Goal: Task Accomplishment & Management: Manage account settings

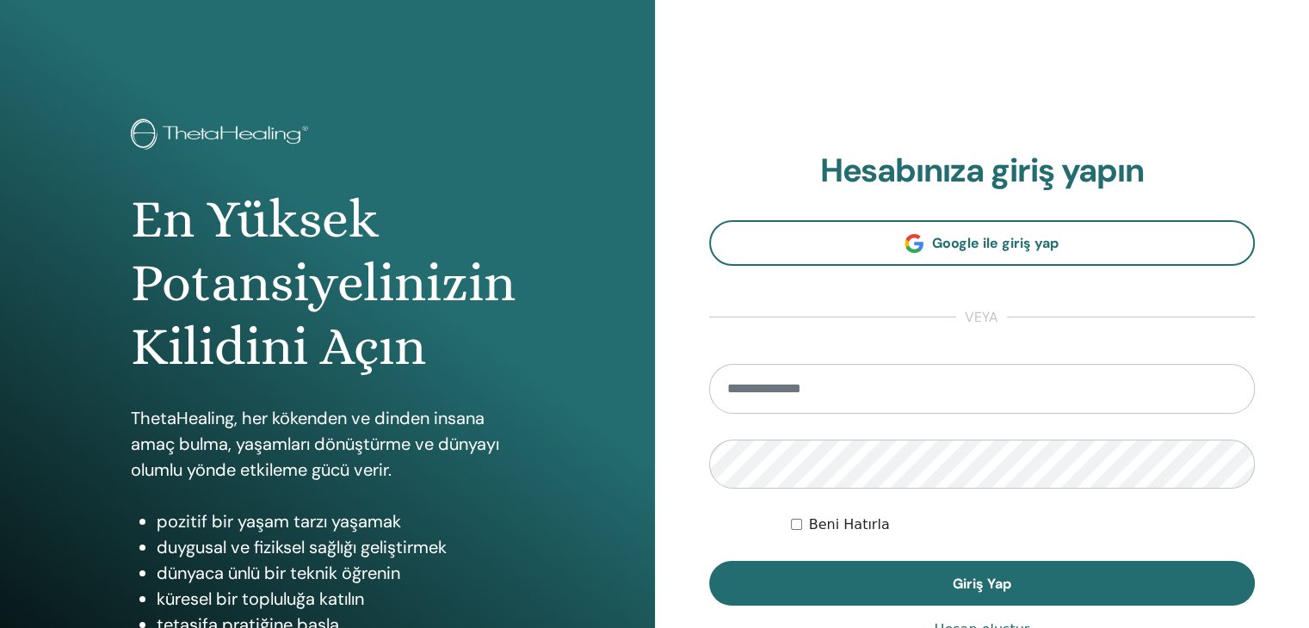
click at [918, 367] on input "email" at bounding box center [982, 389] width 547 height 50
type input "**********"
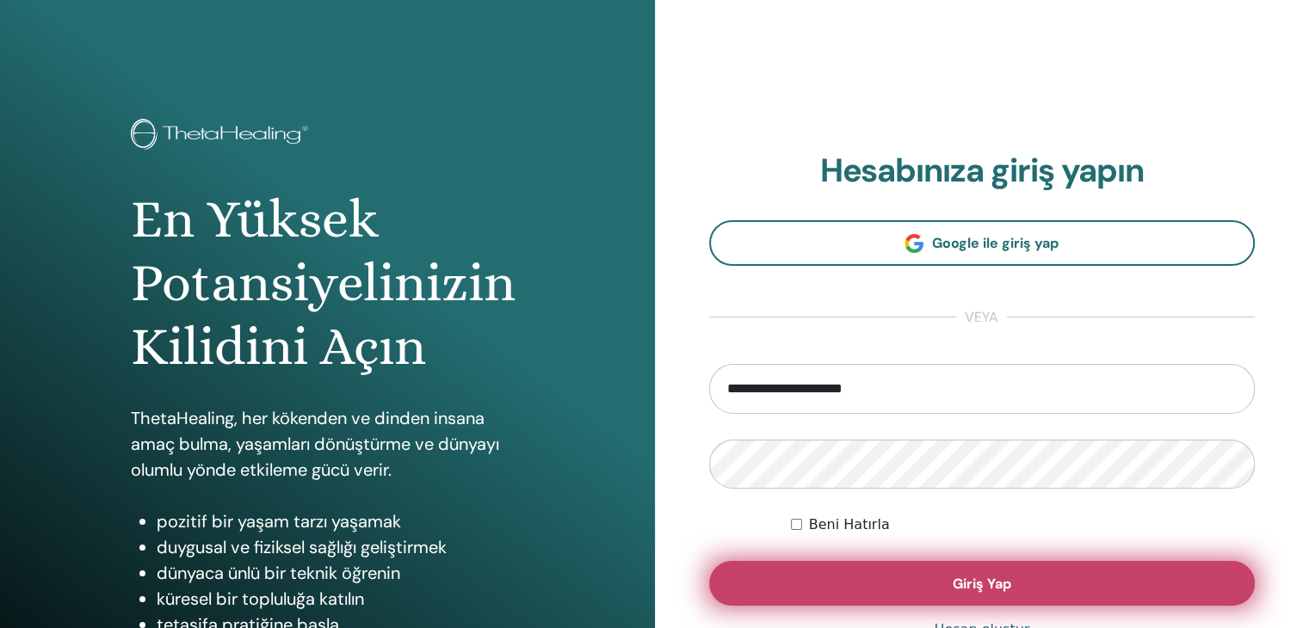
click at [876, 570] on button "Giriş Yap" at bounding box center [982, 583] width 547 height 45
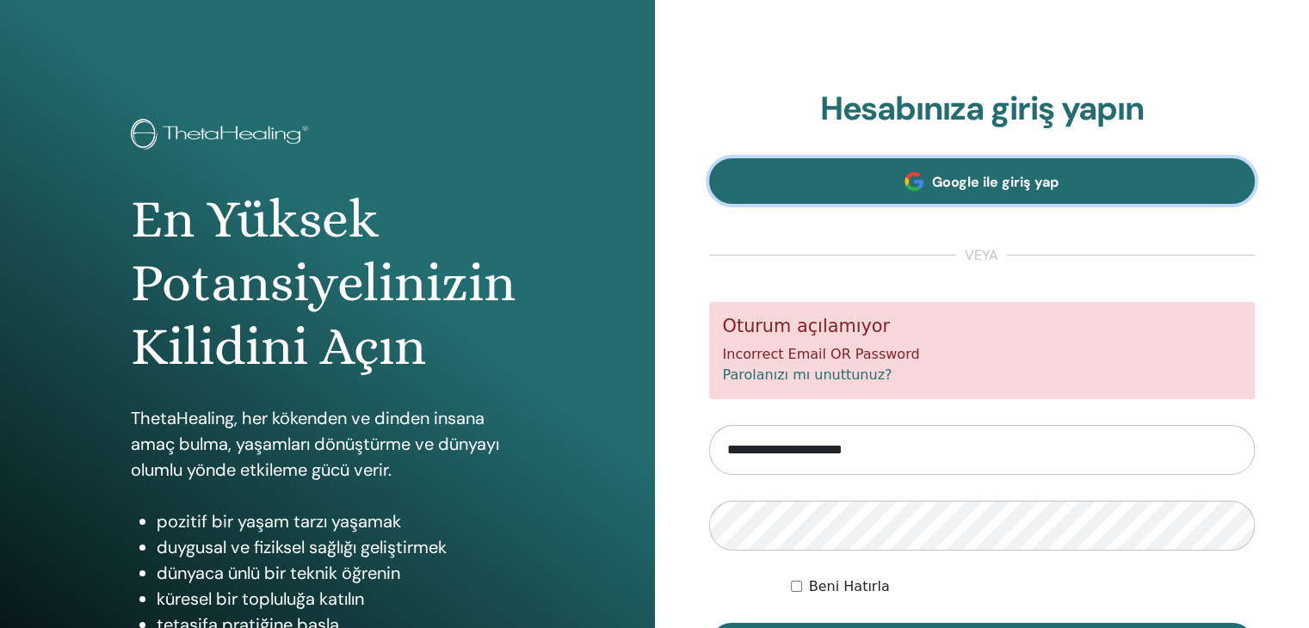
click at [1011, 191] on link "Google ile giriş yap" at bounding box center [982, 181] width 547 height 46
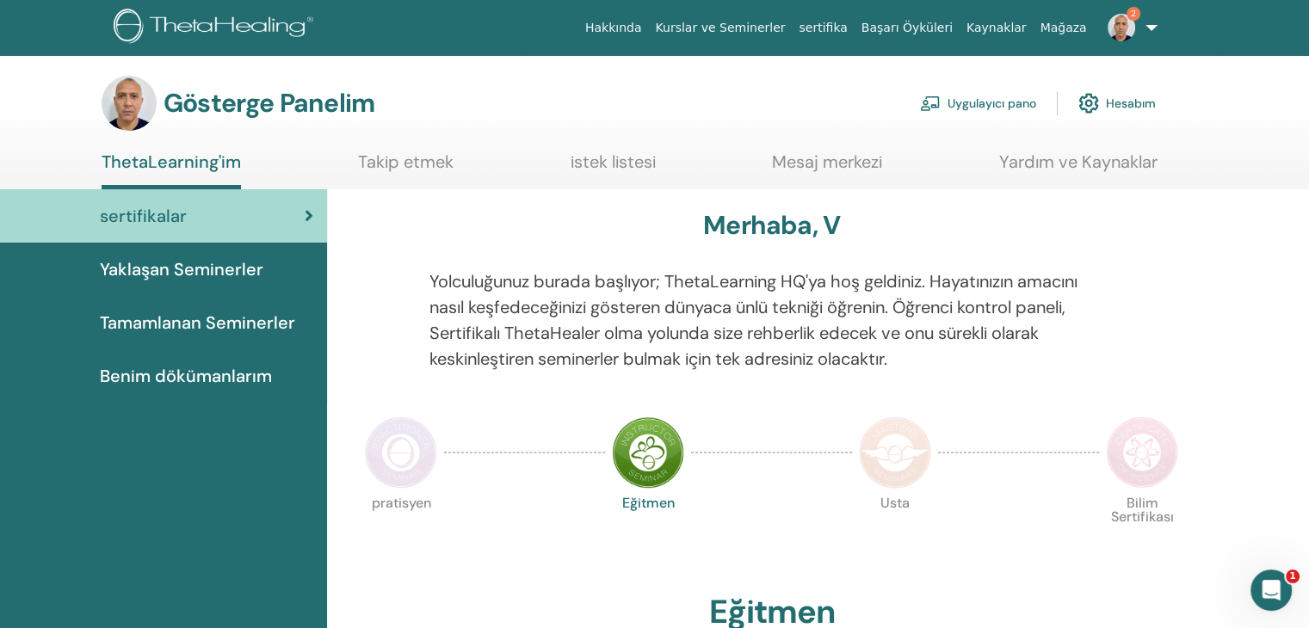
click at [183, 203] on span "sertifikalar" at bounding box center [143, 216] width 87 height 26
click at [1133, 18] on span "2" at bounding box center [1134, 14] width 14 height 14
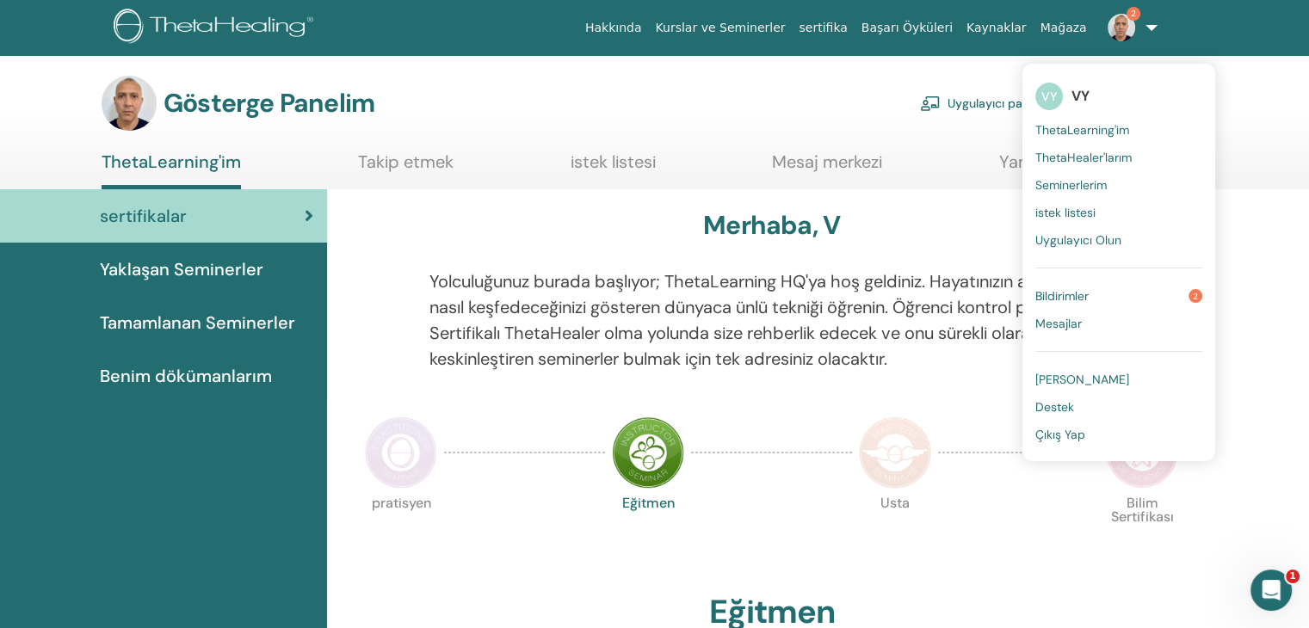
click at [1128, 297] on link "Bildirimler 2" at bounding box center [1119, 296] width 167 height 28
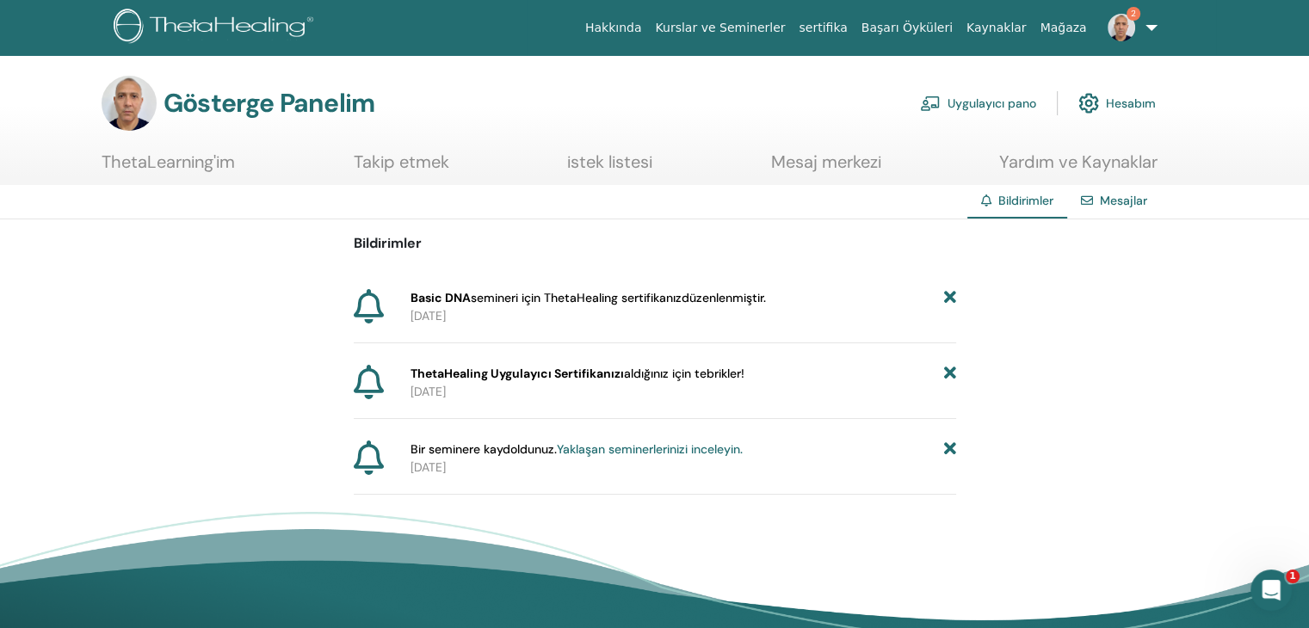
click at [1106, 210] on div "Mesajlar" at bounding box center [1115, 201] width 94 height 32
click at [1125, 189] on div "Mesajlar" at bounding box center [1115, 201] width 94 height 32
click at [1035, 203] on font "Bildirimler" at bounding box center [1026, 200] width 55 height 15
click at [409, 162] on font "Takip etmek" at bounding box center [402, 162] width 96 height 22
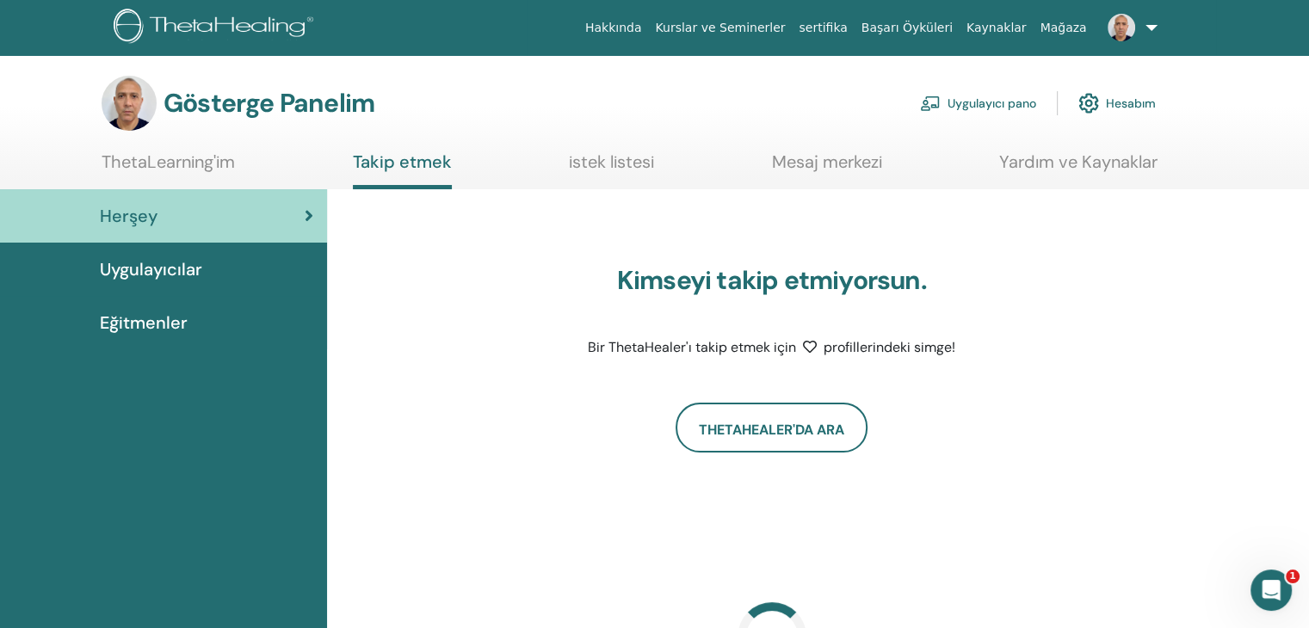
click at [602, 155] on font "istek listesi" at bounding box center [611, 162] width 85 height 22
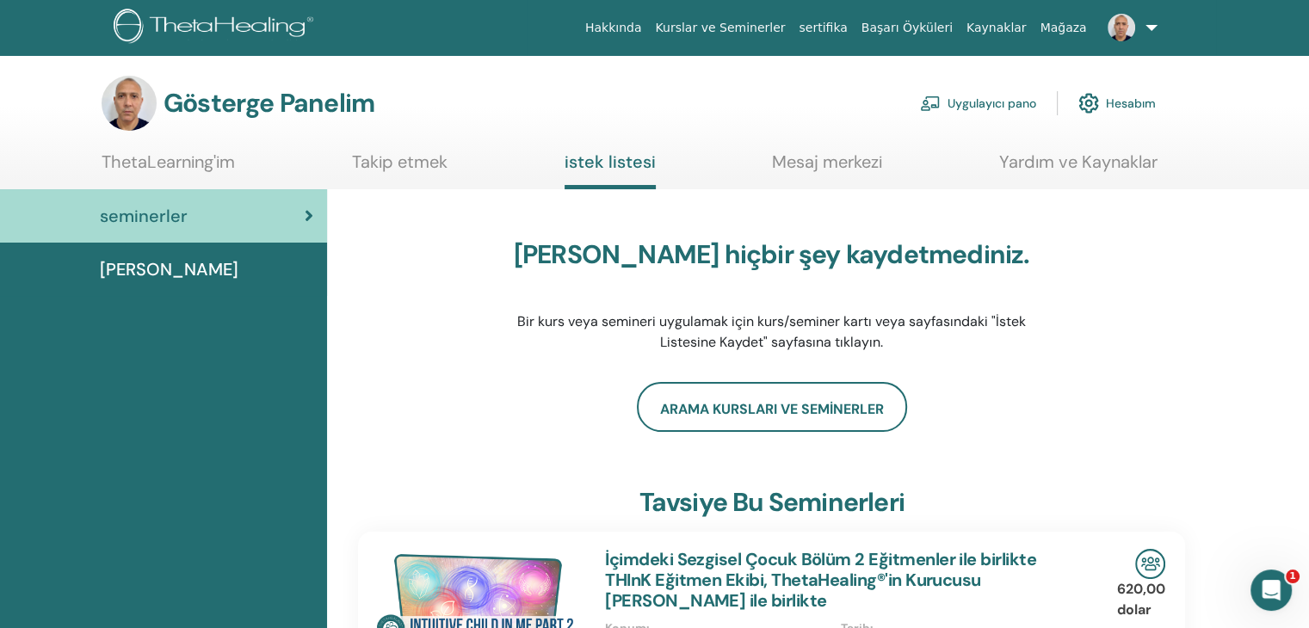
click at [810, 166] on font "Mesaj merkezi" at bounding box center [827, 162] width 110 height 22
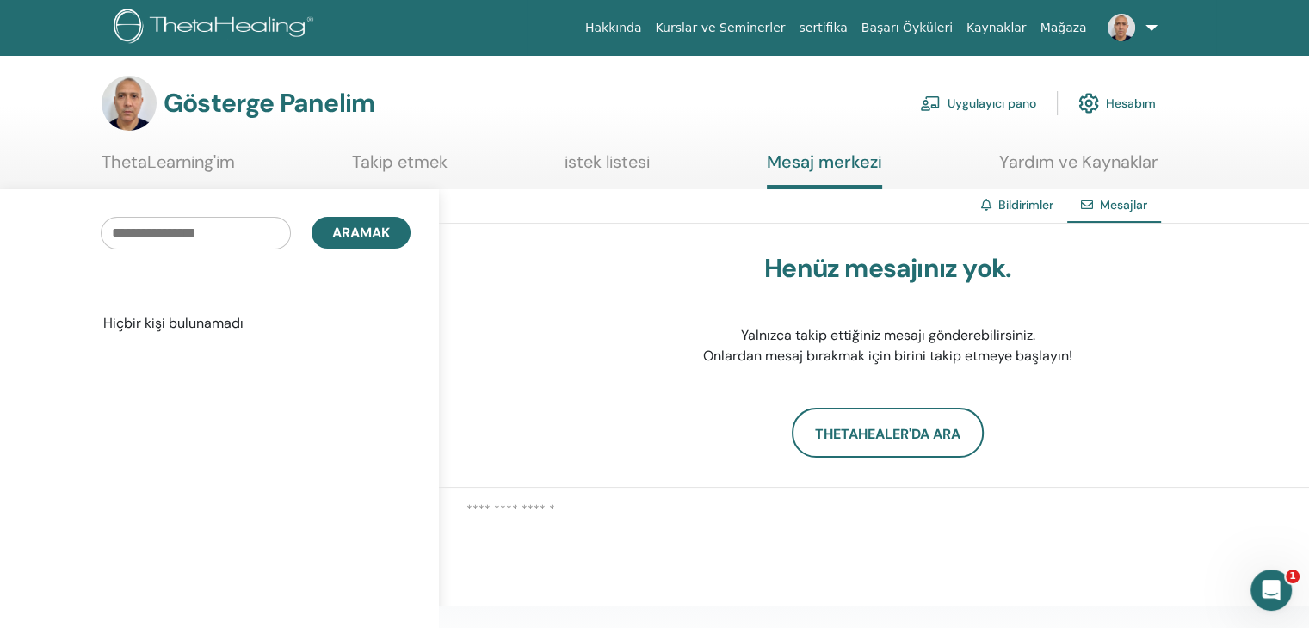
click at [1029, 157] on font "Yardım ve Kaynaklar" at bounding box center [1079, 162] width 158 height 22
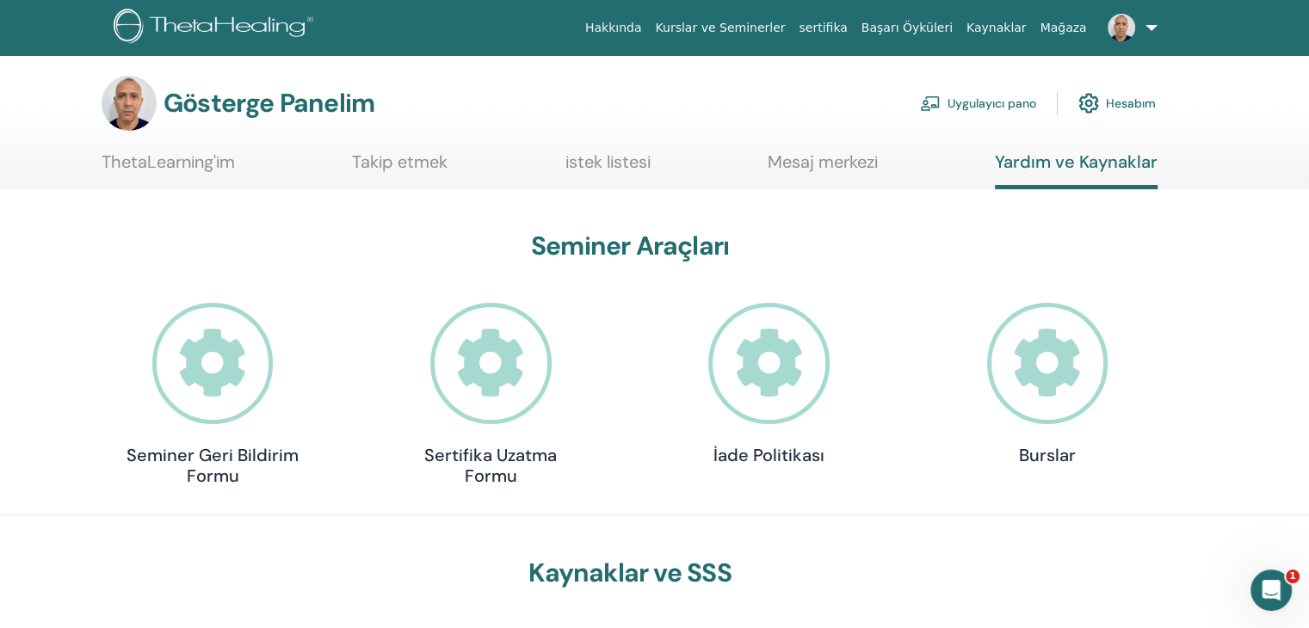
click at [164, 159] on font "ThetaLearning'im" at bounding box center [168, 162] width 133 height 22
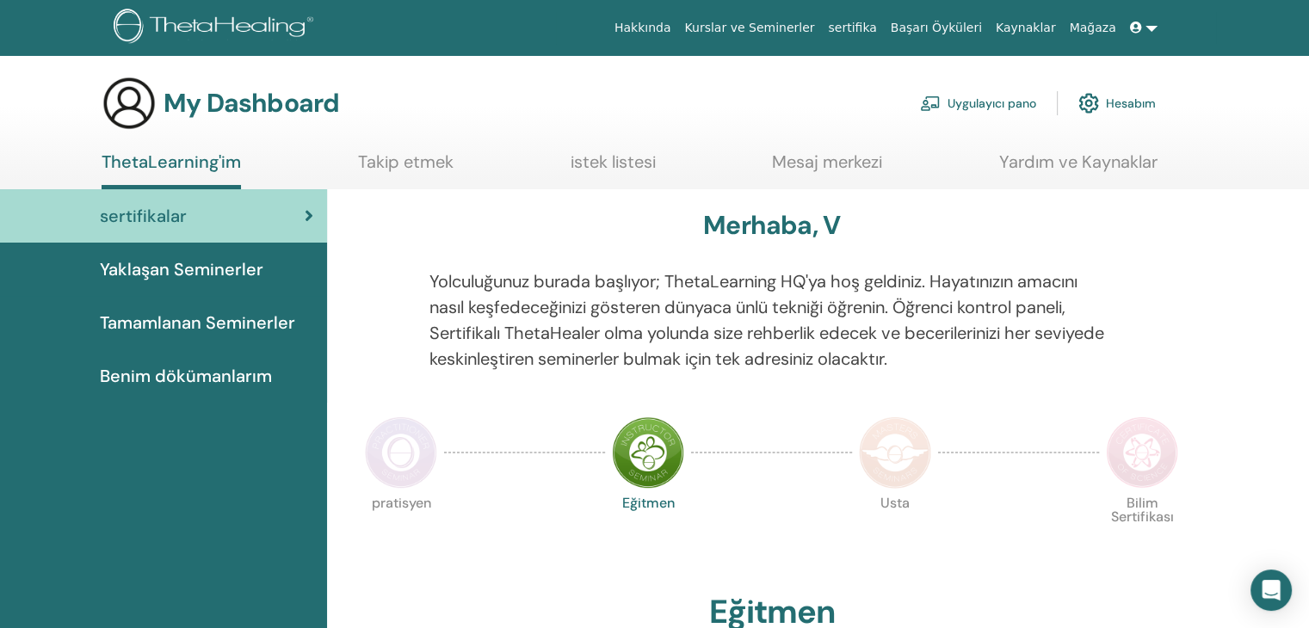
click at [226, 276] on span "Yaklaşan Seminerler" at bounding box center [182, 270] width 164 height 26
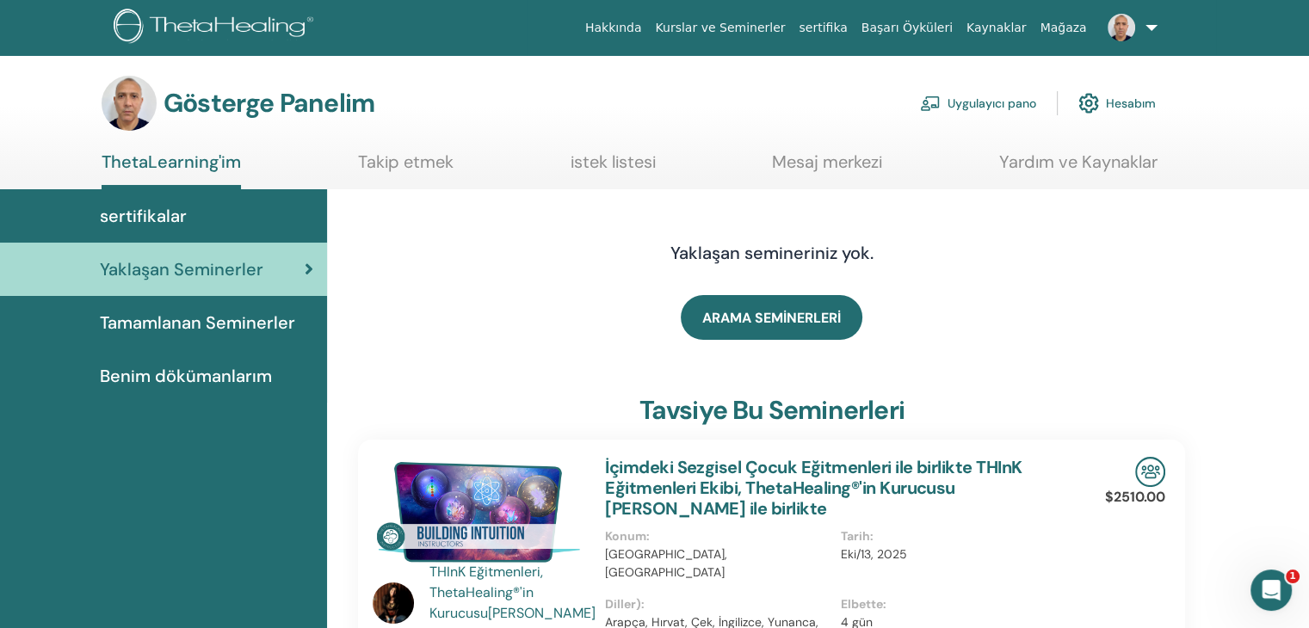
click at [196, 325] on font "Tamamlanan Seminerler" at bounding box center [197, 323] width 195 height 22
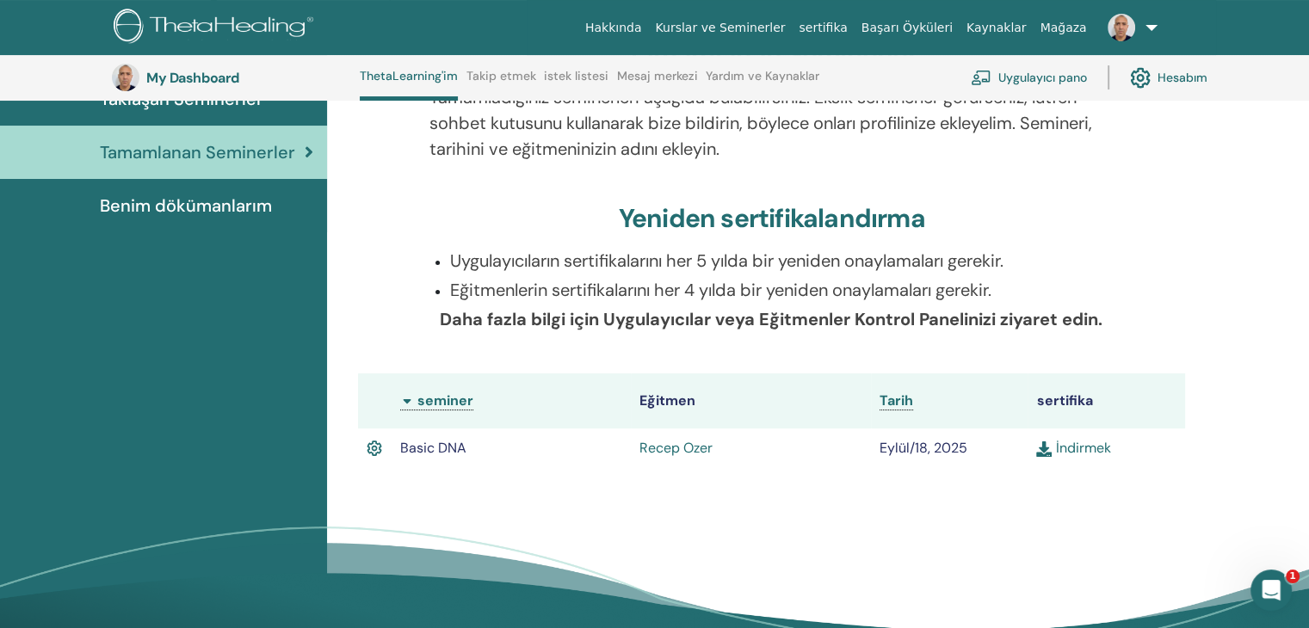
scroll to position [217, 0]
click at [1073, 443] on link "İndirmek" at bounding box center [1074, 447] width 74 height 18
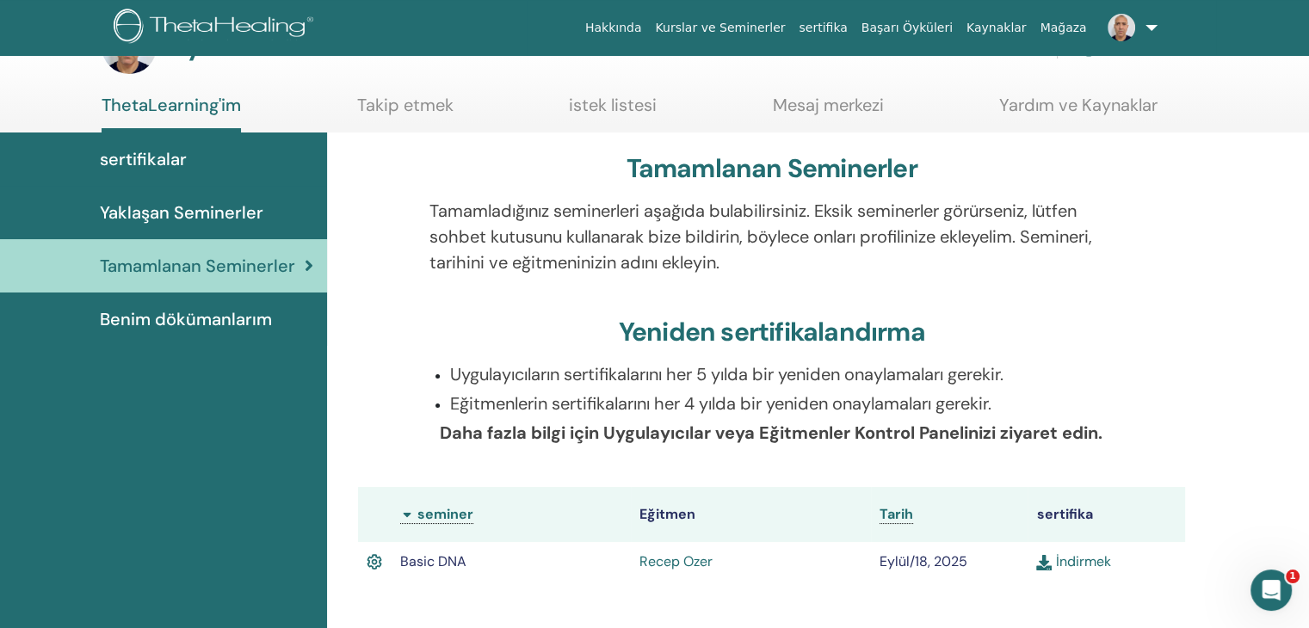
scroll to position [0, 0]
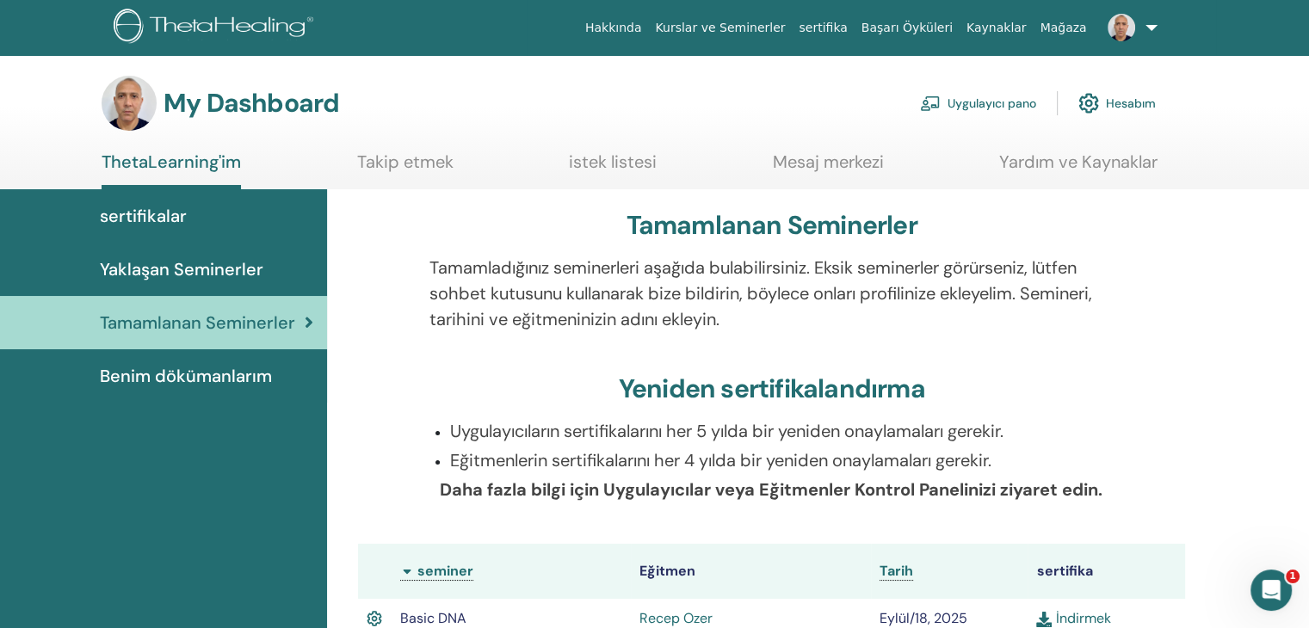
click at [993, 94] on link "Uygulayıcı pano" at bounding box center [978, 103] width 116 height 38
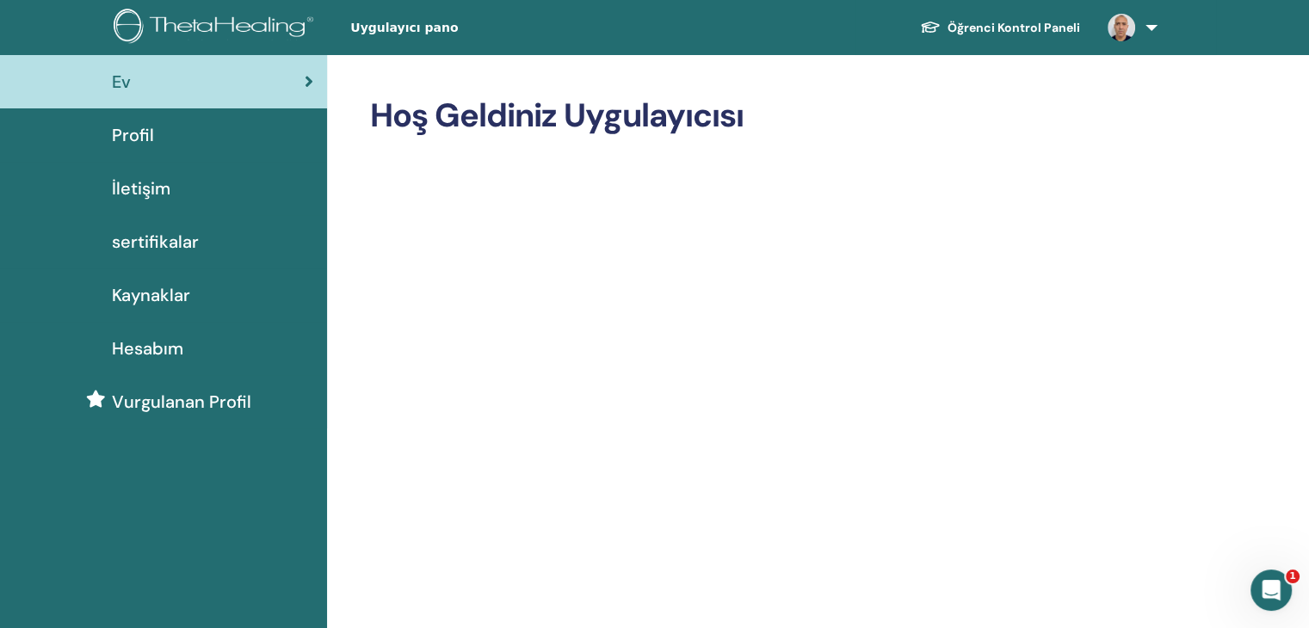
click at [991, 22] on link "Öğrenci Kontrol Paneli" at bounding box center [1001, 28] width 188 height 32
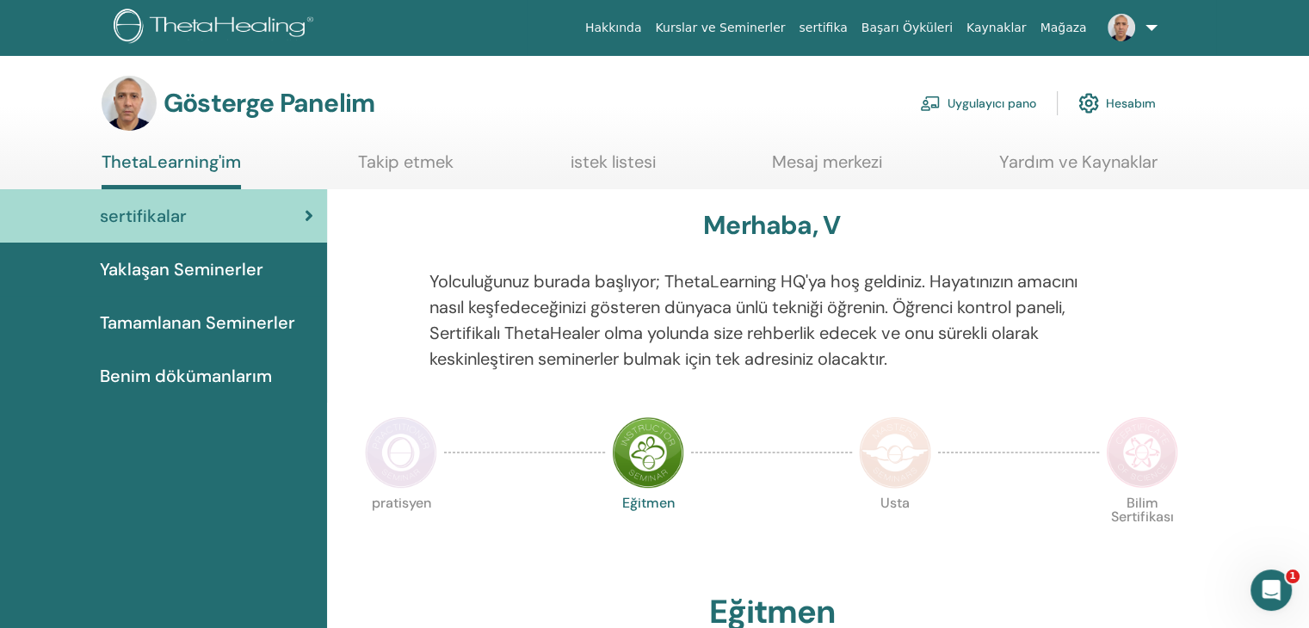
click at [1003, 101] on font "Uygulayıcı pano" at bounding box center [992, 103] width 89 height 15
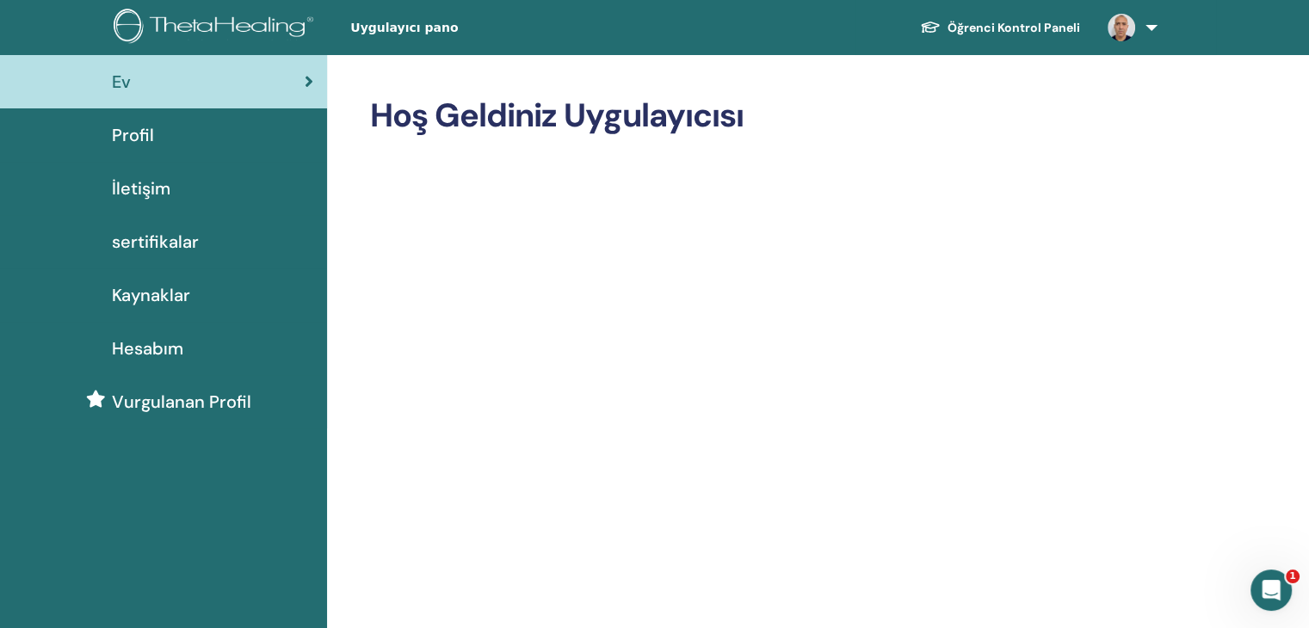
click at [1043, 25] on link "Öğrenci Kontrol Paneli" at bounding box center [1001, 28] width 188 height 32
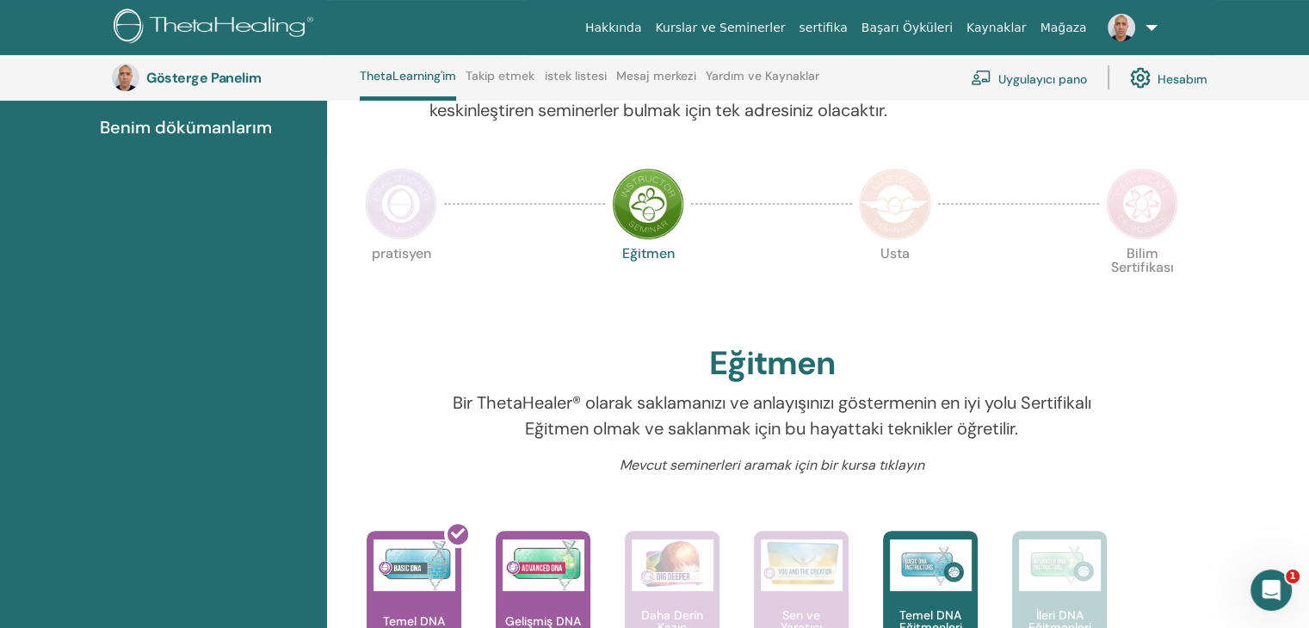
scroll to position [303, 0]
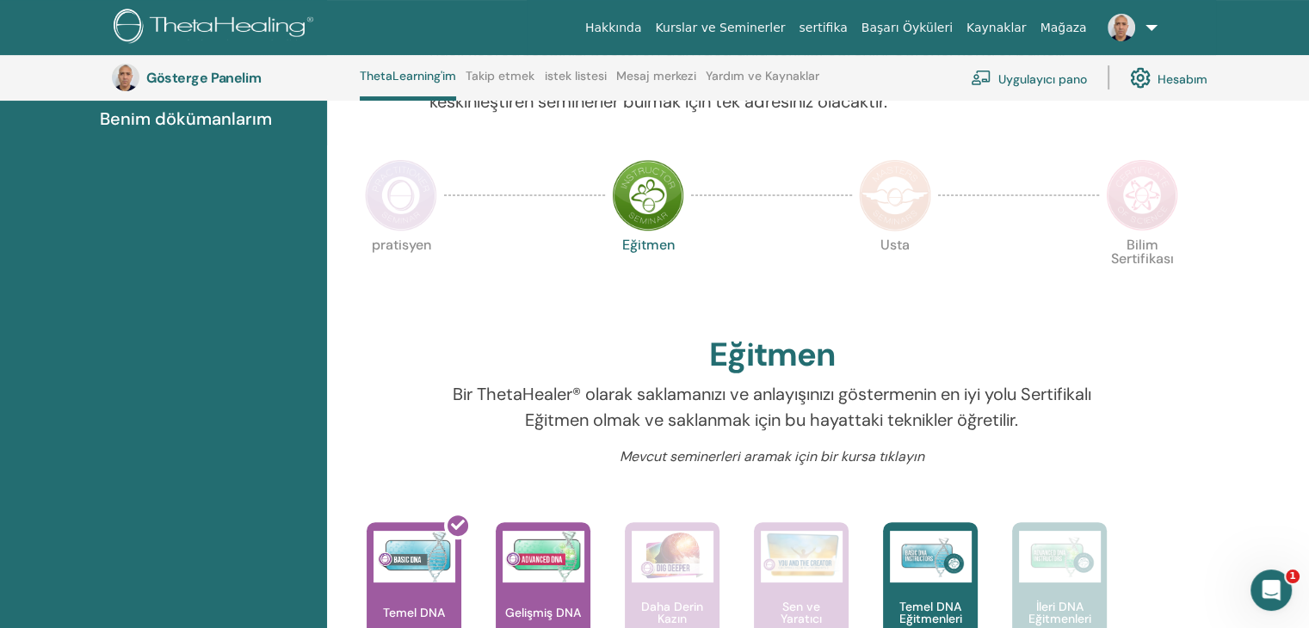
click at [663, 195] on img at bounding box center [648, 195] width 72 height 72
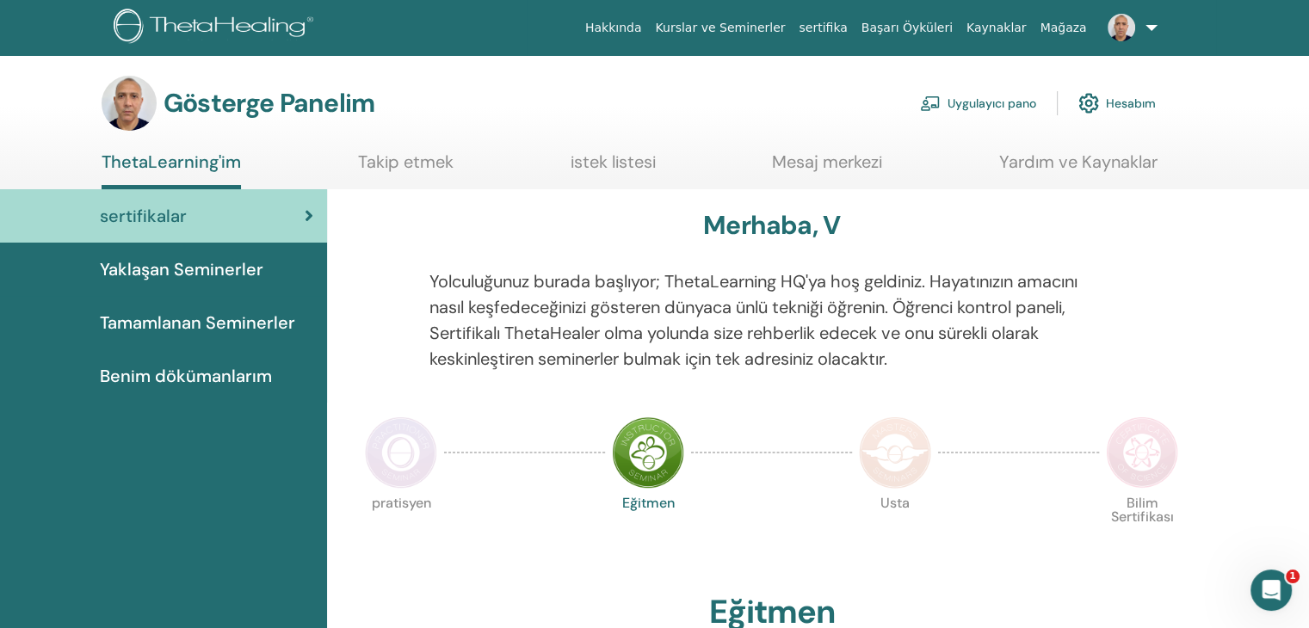
click at [1109, 104] on font "Hesabım" at bounding box center [1131, 103] width 50 height 15
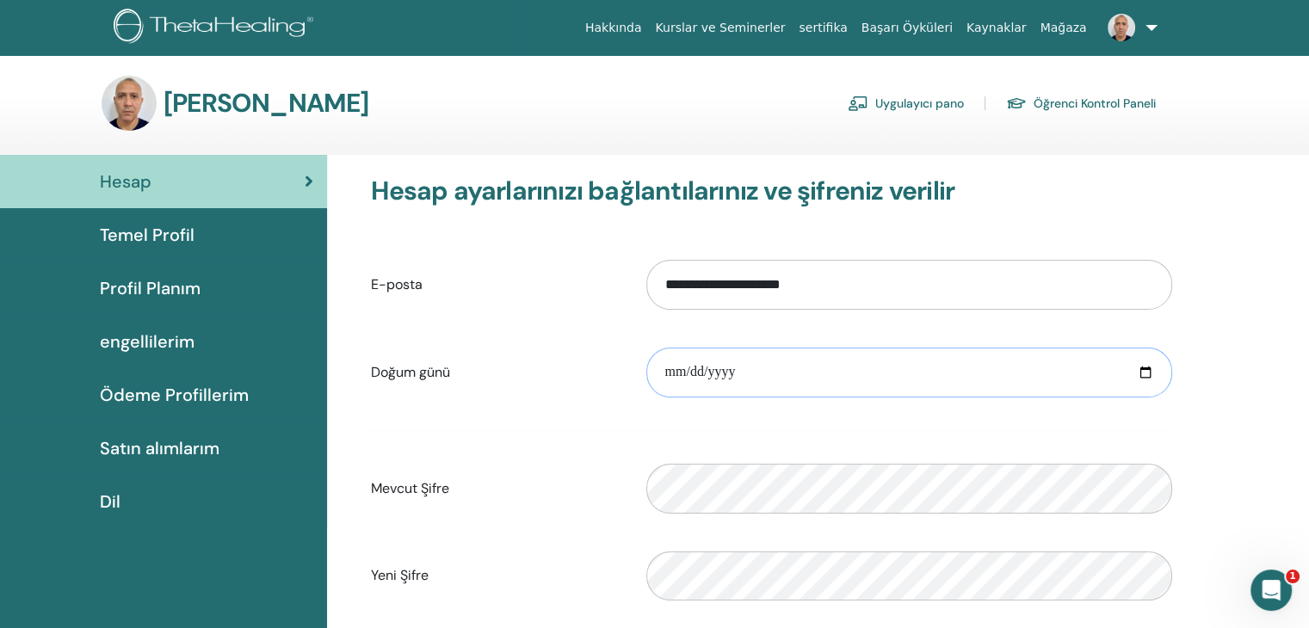
click at [1133, 371] on input "date" at bounding box center [910, 373] width 526 height 50
click at [1142, 373] on input "date" at bounding box center [910, 373] width 526 height 50
click at [766, 381] on input "date" at bounding box center [910, 373] width 526 height 50
type input "**********"
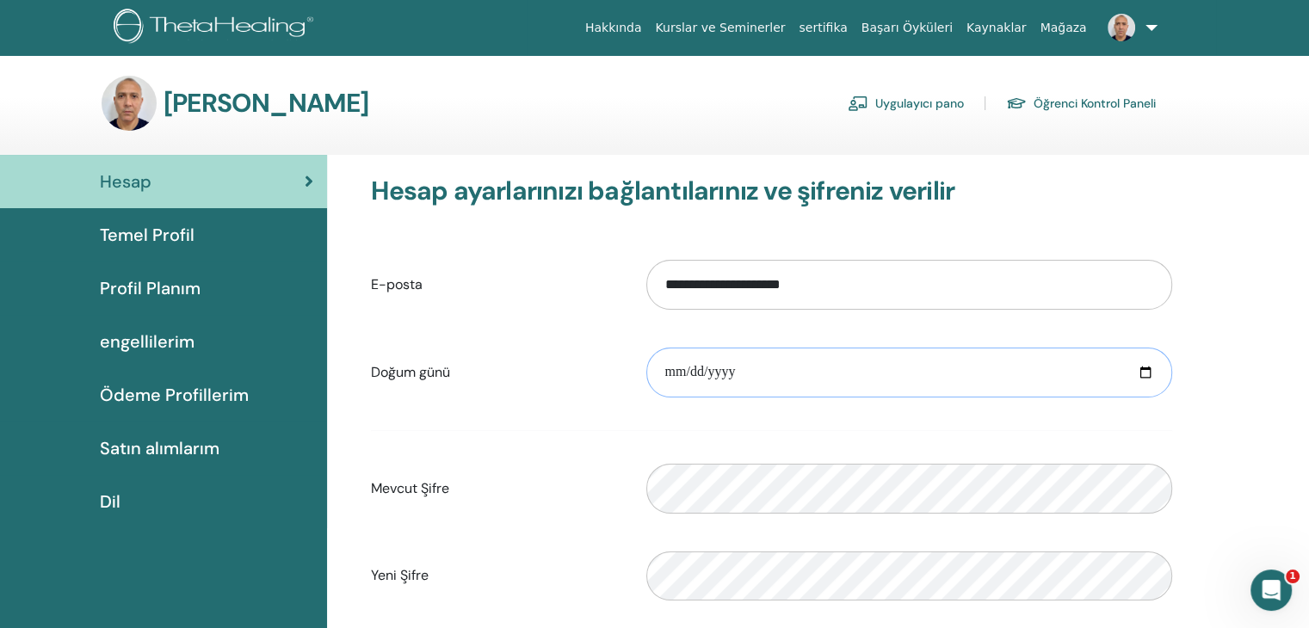
type input "**********"
click at [723, 455] on div "Lütfen geçerli bir şifre girin" at bounding box center [910, 489] width 552 height 74
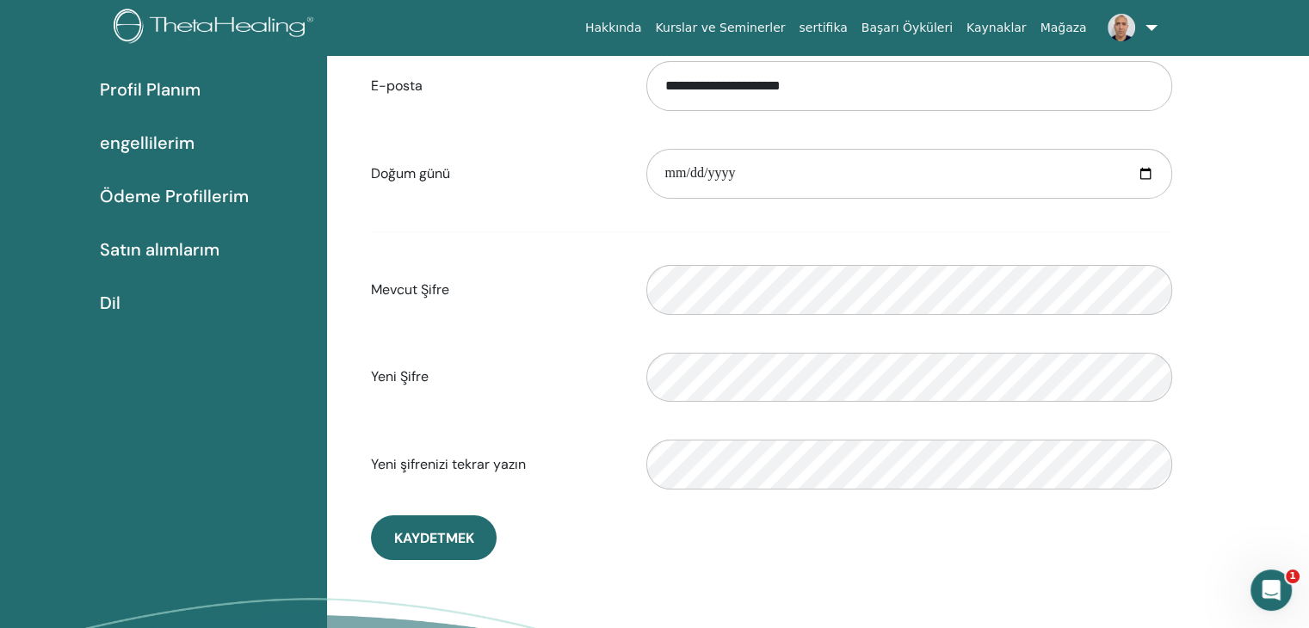
scroll to position [210, 0]
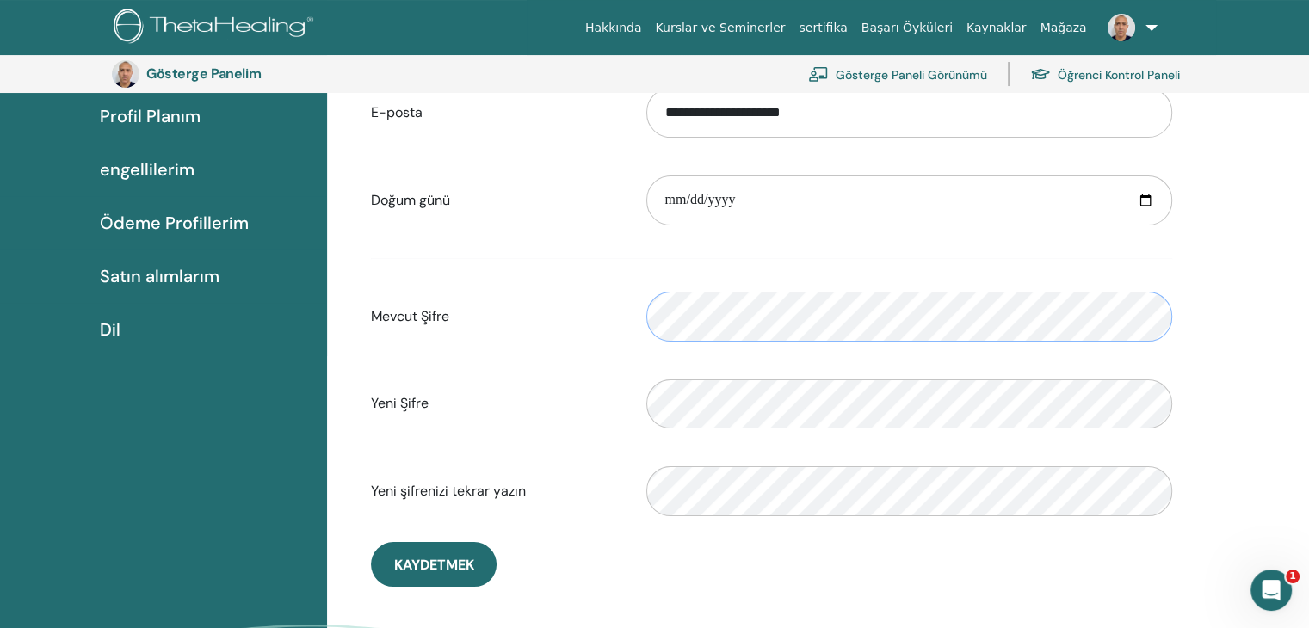
click at [558, 327] on div "Mevcut Şifre Lütfen geçerli bir şifre girin" at bounding box center [771, 317] width 827 height 74
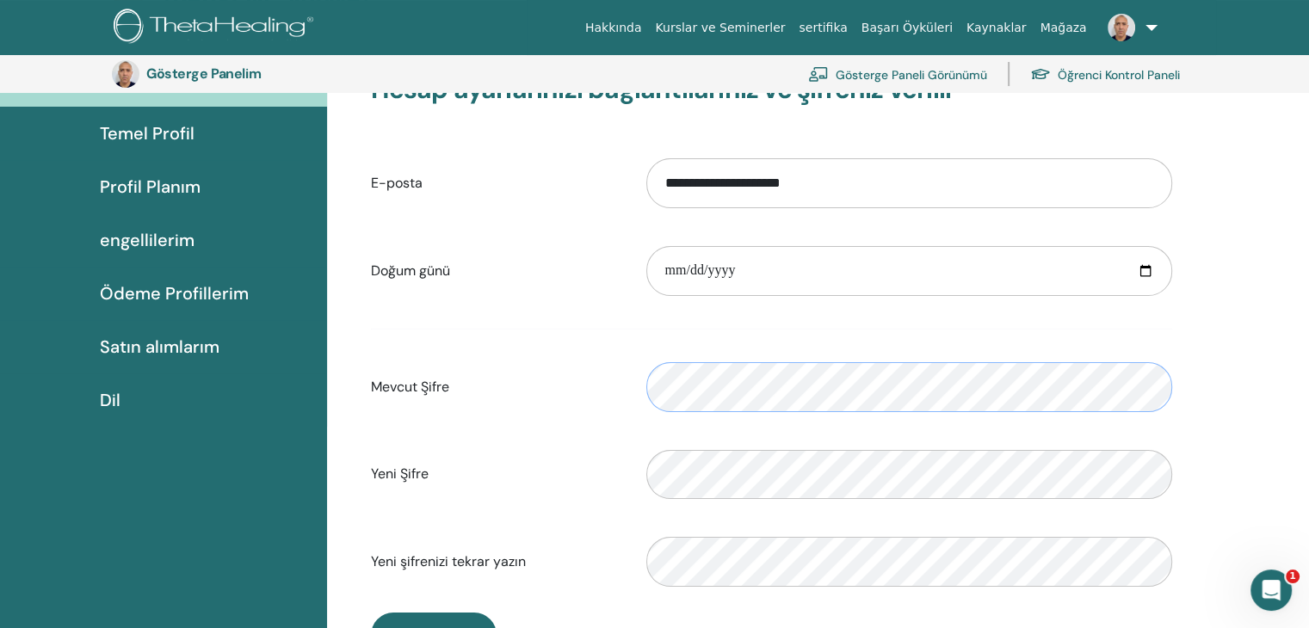
scroll to position [0, 0]
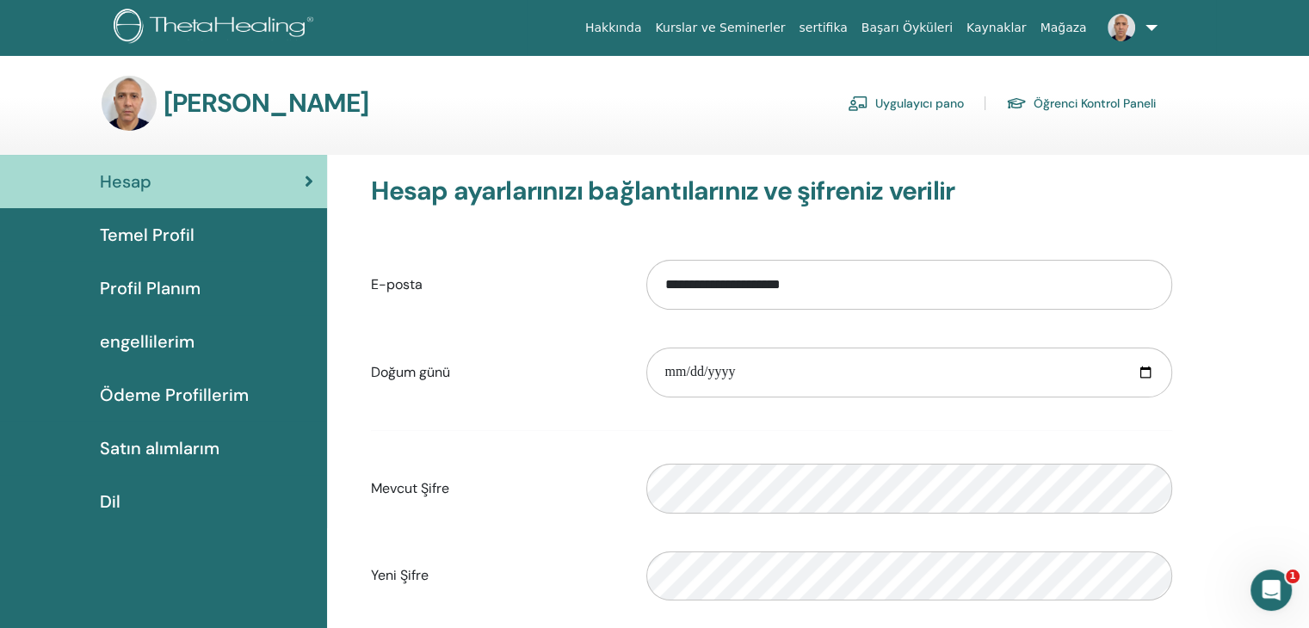
click at [158, 233] on font "Temel Profil" at bounding box center [147, 235] width 95 height 22
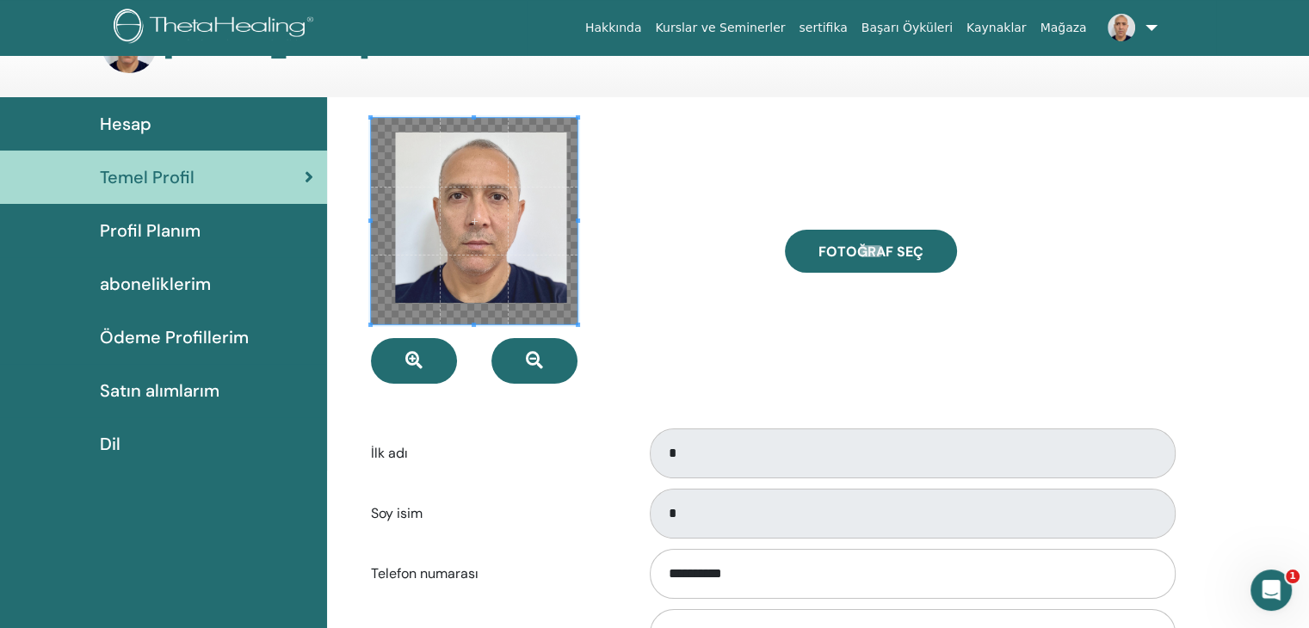
scroll to position [86, 0]
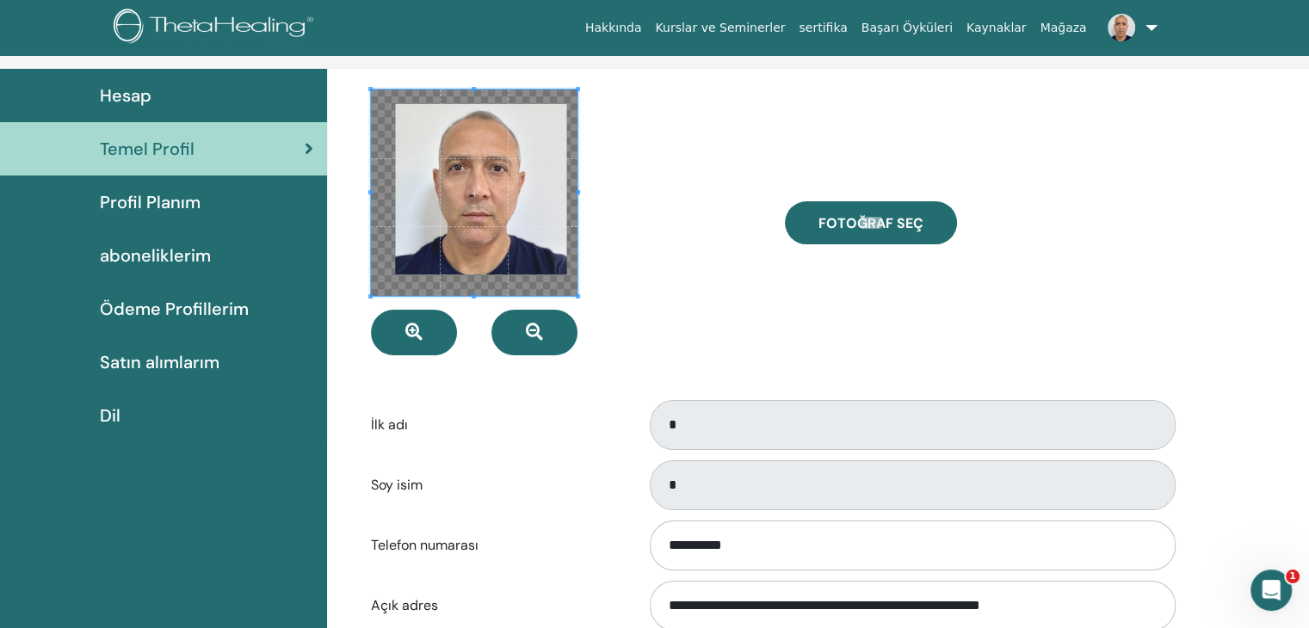
click at [664, 238] on div at bounding box center [564, 223] width 413 height 266
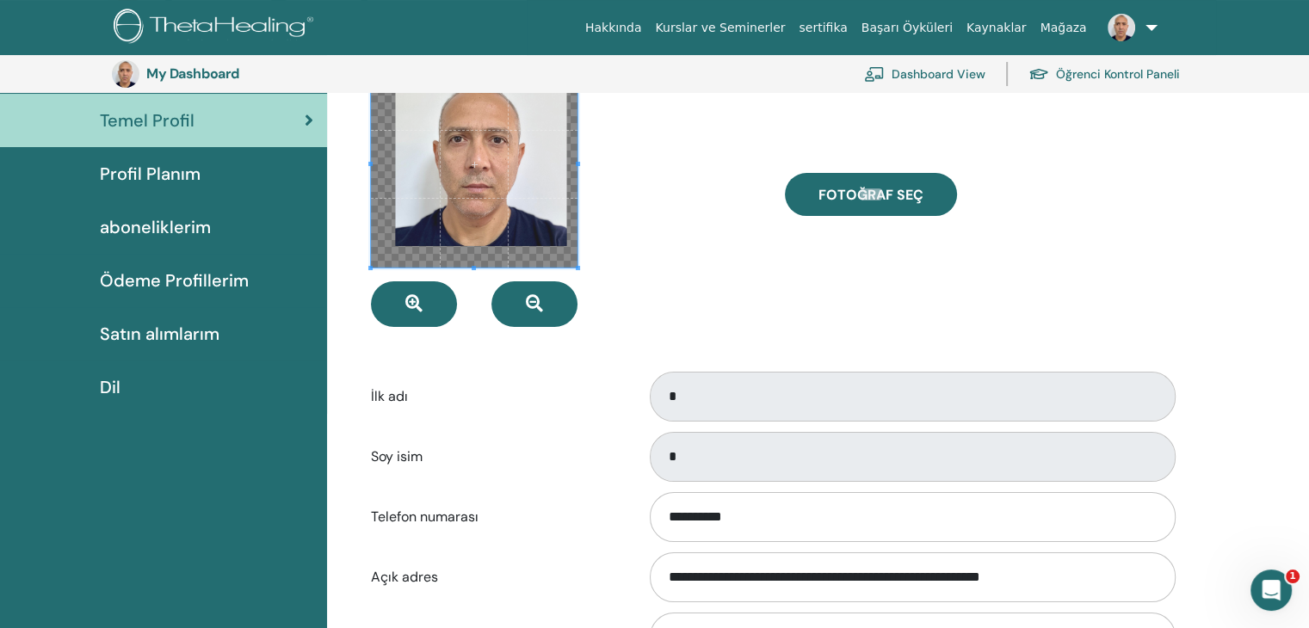
scroll to position [0, 0]
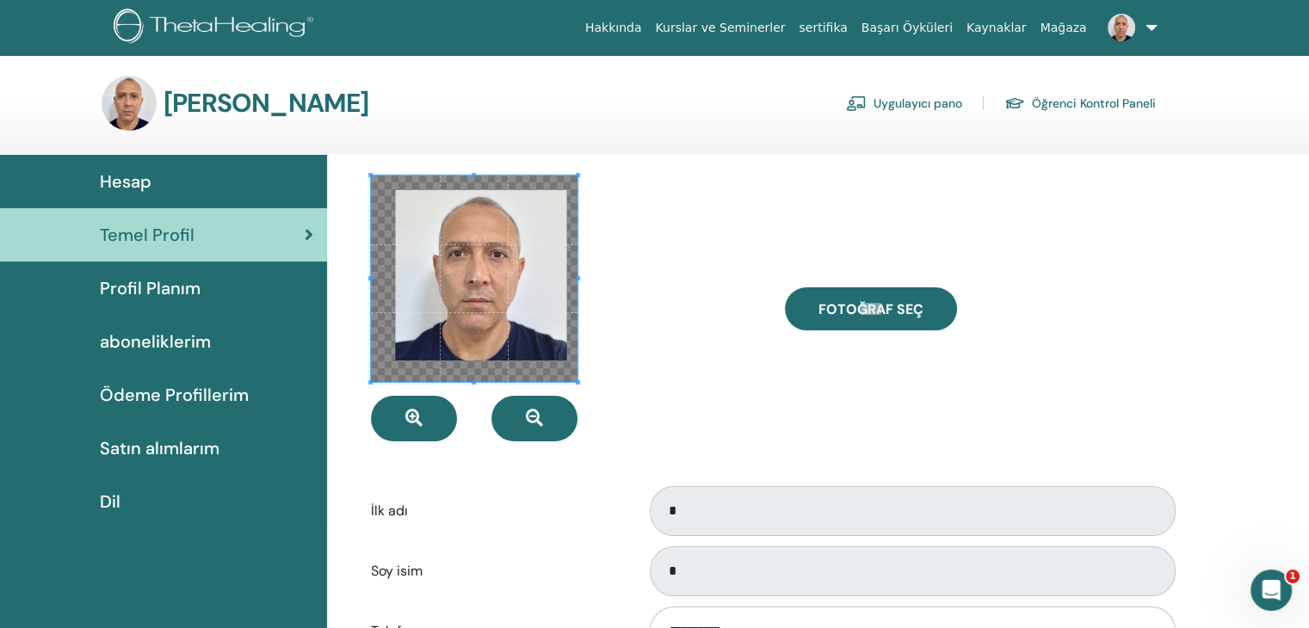
click at [161, 294] on span "Profil Planım" at bounding box center [150, 288] width 101 height 26
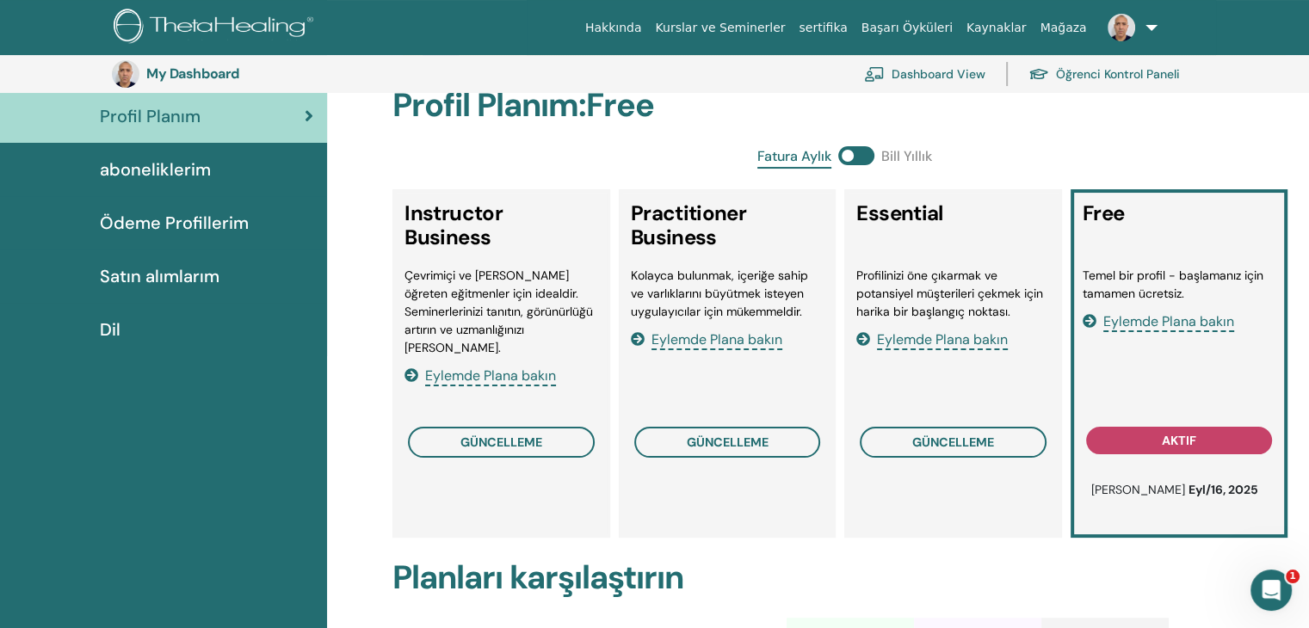
scroll to position [124, 0]
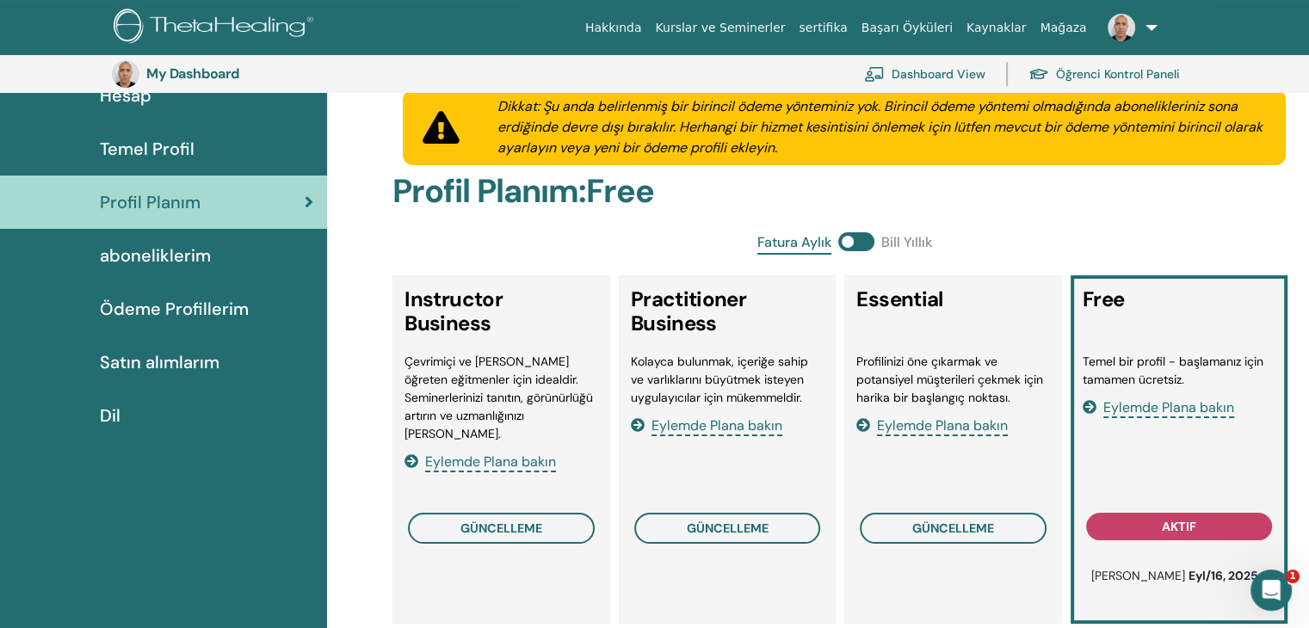
click at [178, 254] on span "aboneliklerim" at bounding box center [155, 256] width 111 height 26
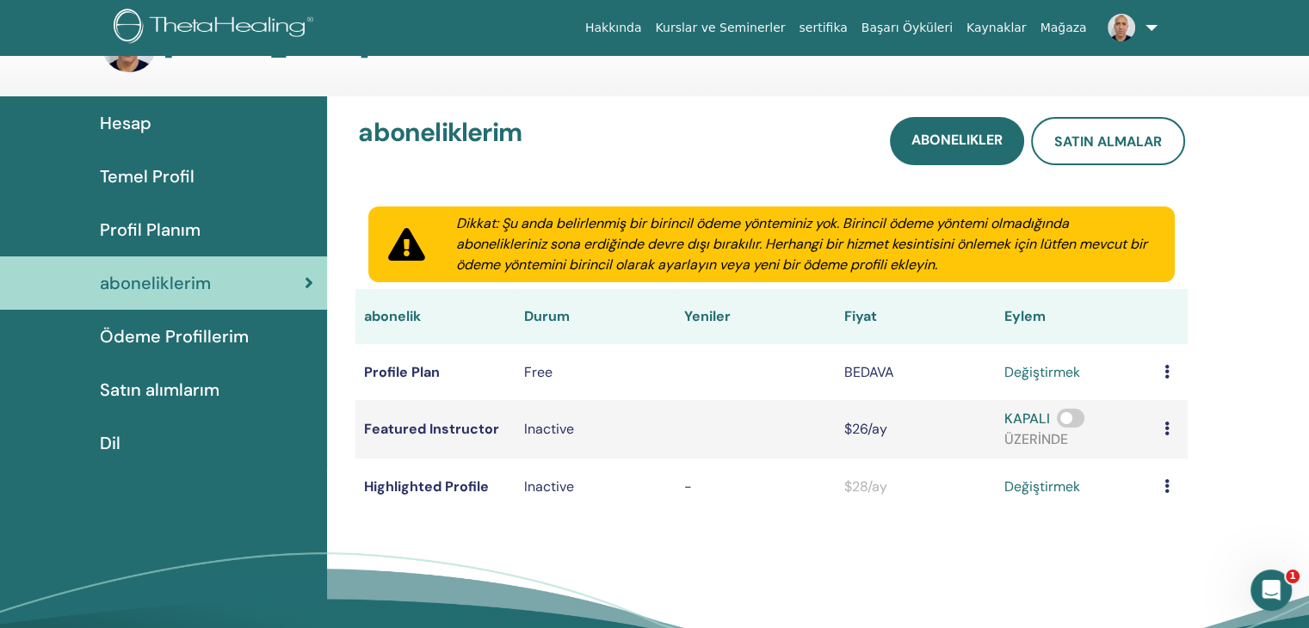
scroll to position [86, 0]
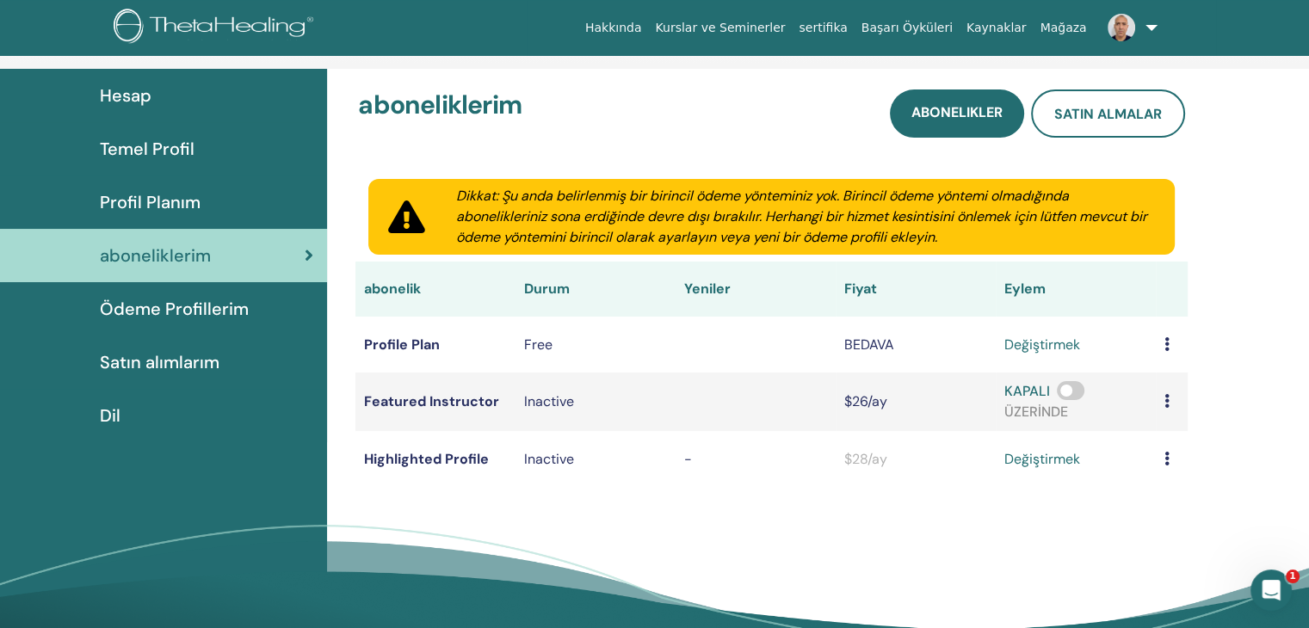
click at [171, 301] on span "Ödeme Profillerim" at bounding box center [174, 309] width 149 height 26
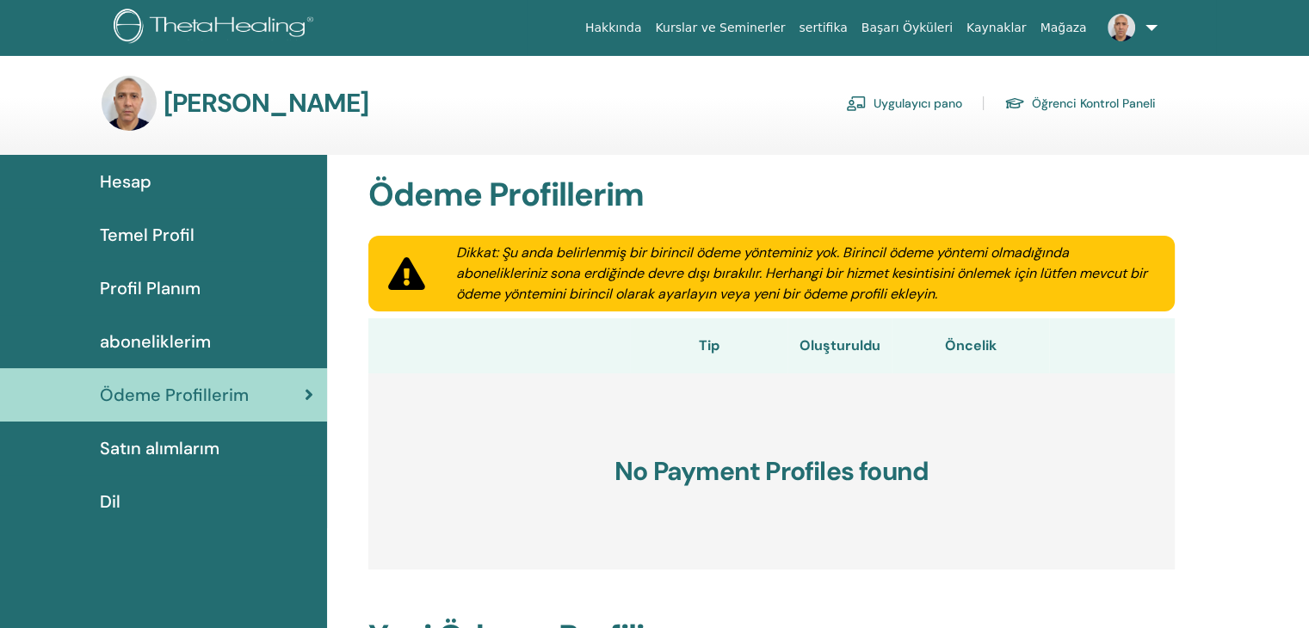
click at [135, 458] on span "Satın alımlarım" at bounding box center [160, 449] width 120 height 26
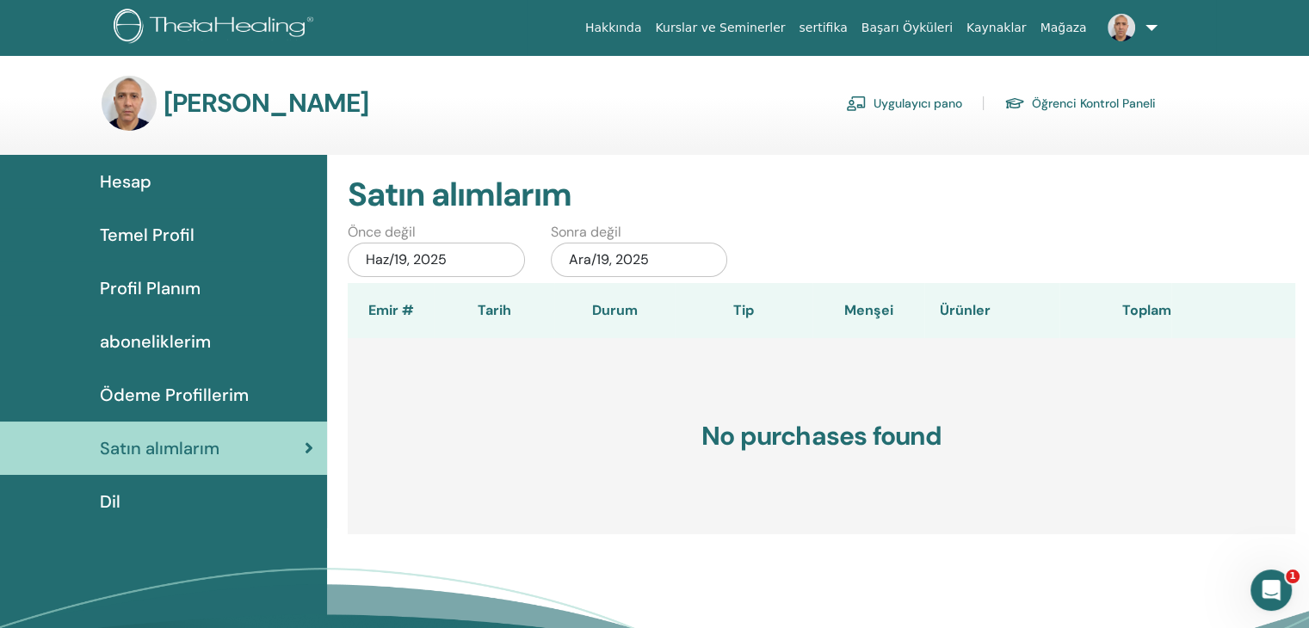
click at [1151, 28] on link at bounding box center [1129, 27] width 71 height 55
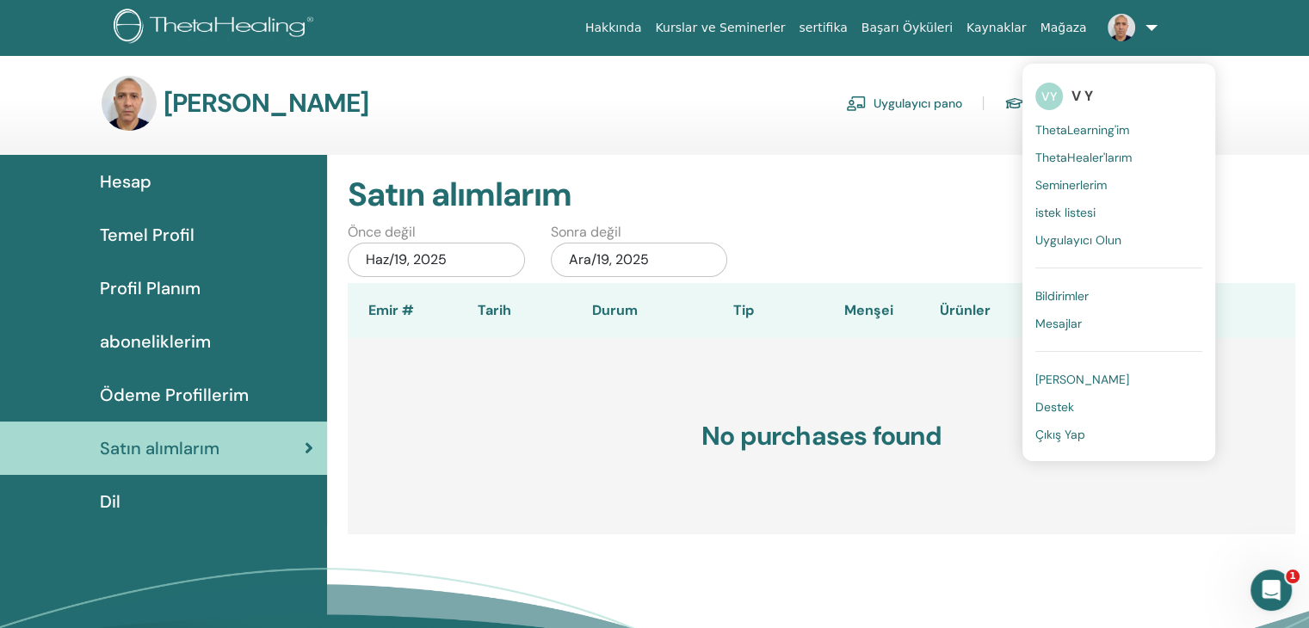
click at [1078, 92] on span "V Y" at bounding box center [1083, 96] width 22 height 18
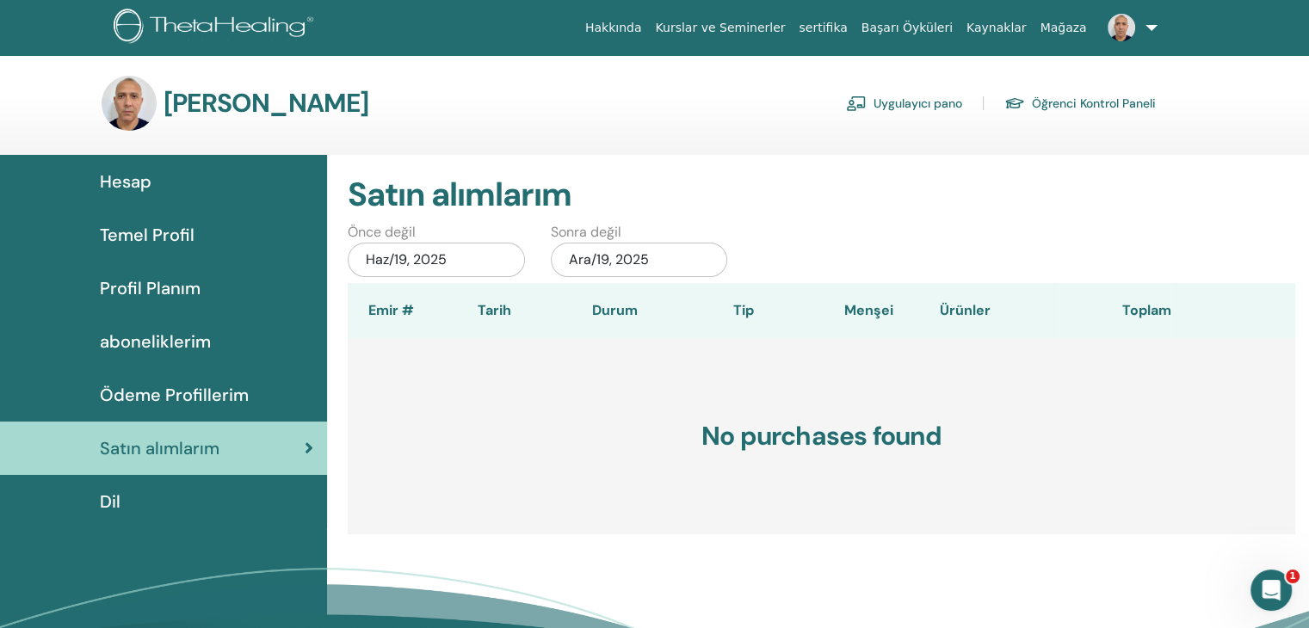
click at [1140, 27] on span at bounding box center [1121, 27] width 41 height 14
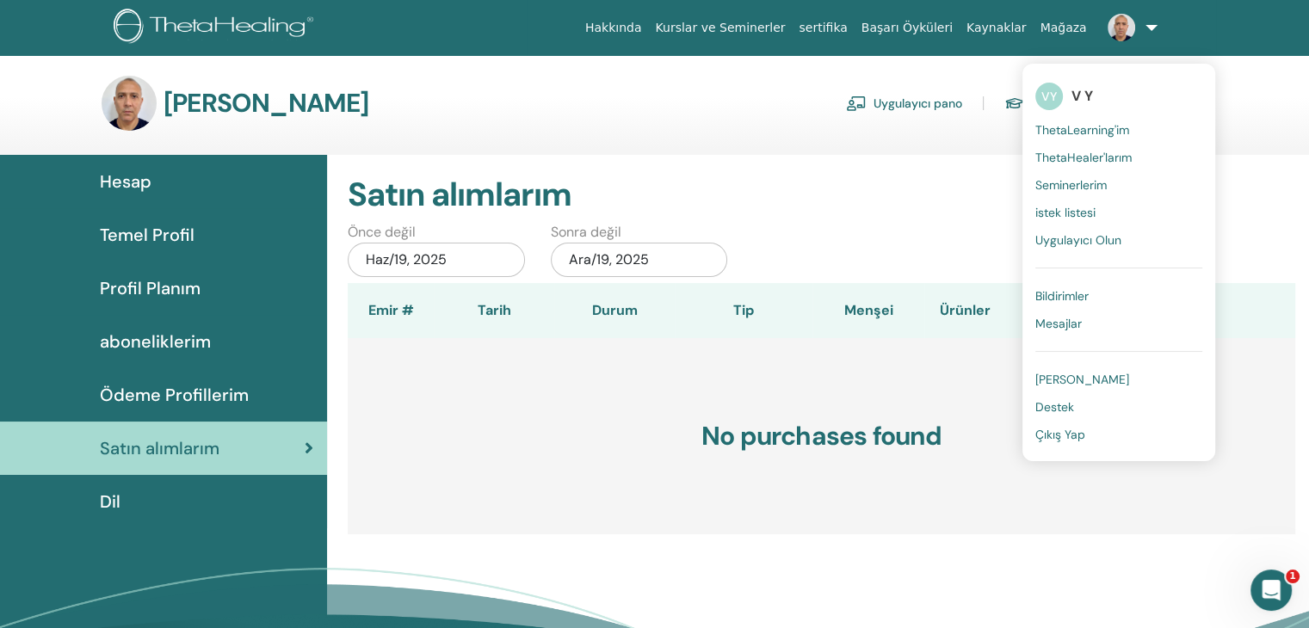
click at [1081, 99] on span "V Y" at bounding box center [1083, 96] width 22 height 18
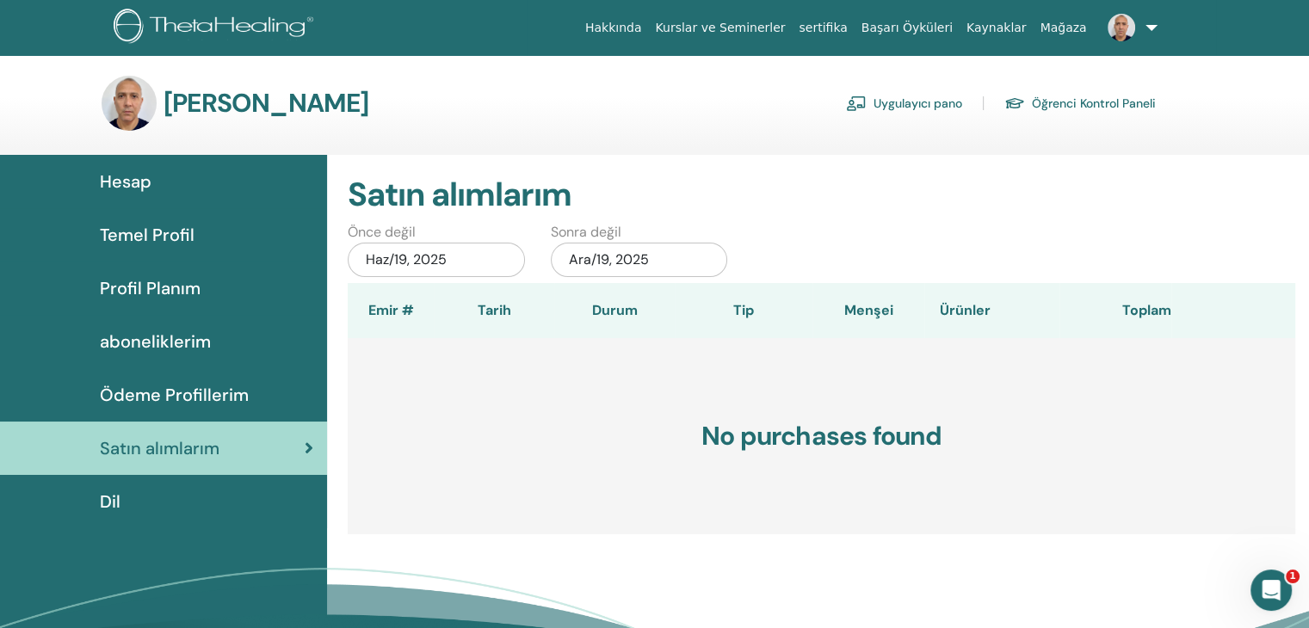
click at [295, 112] on h3 "[PERSON_NAME]" at bounding box center [267, 103] width 206 height 31
click at [160, 169] on div "Hesap" at bounding box center [164, 182] width 300 height 26
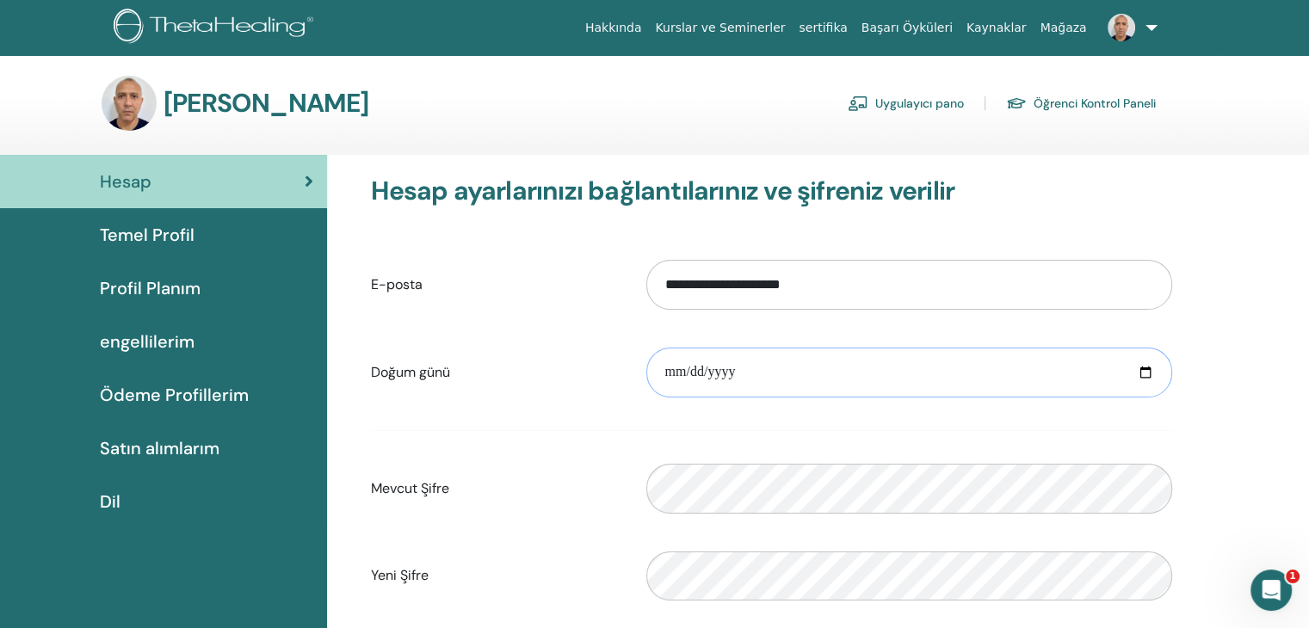
click at [785, 348] on input "date" at bounding box center [910, 373] width 526 height 50
type input "**********"
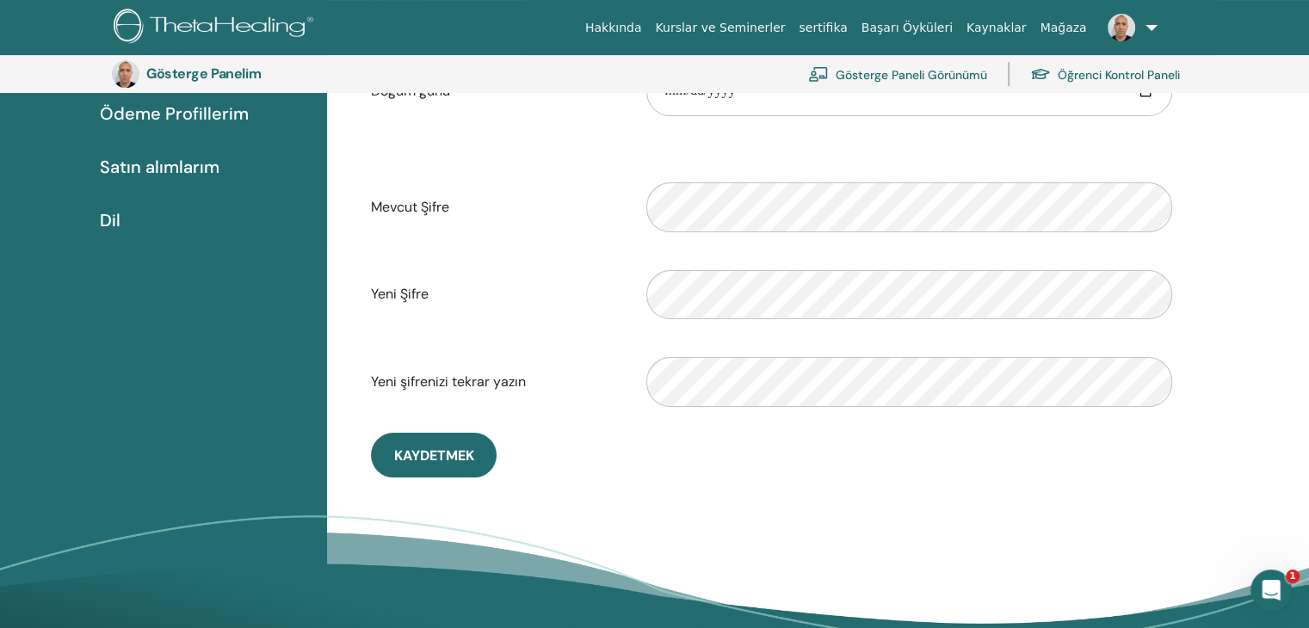
scroll to position [388, 0]
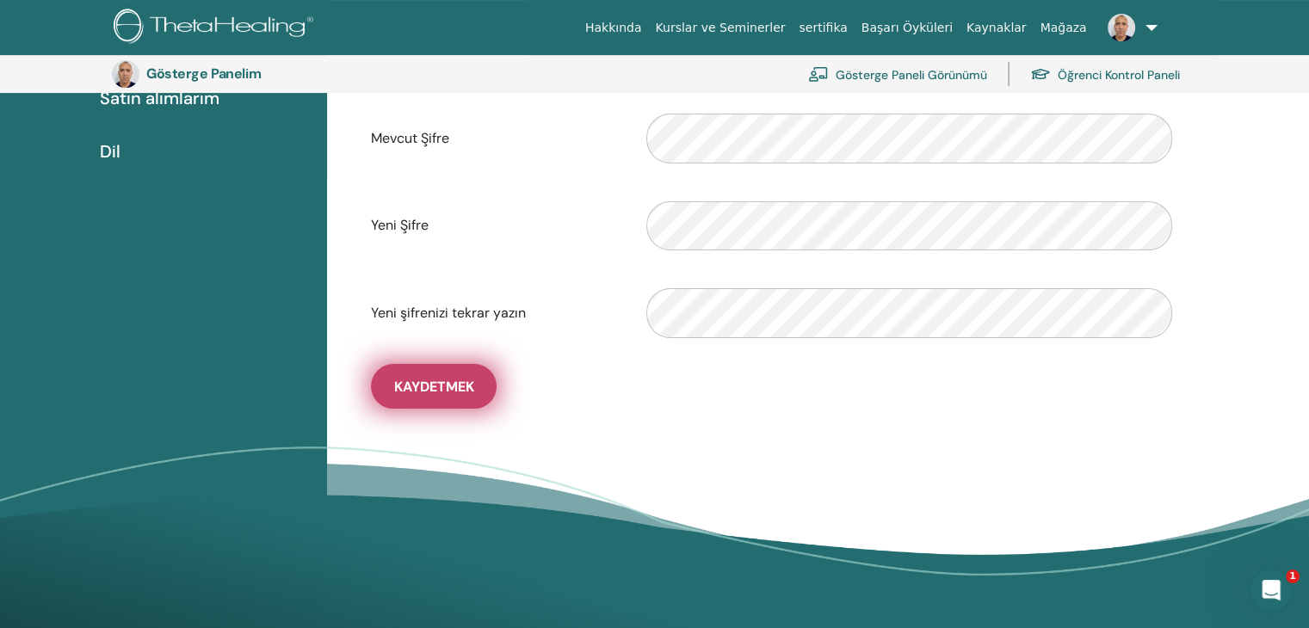
click at [449, 384] on font "Kaydetmek" at bounding box center [434, 387] width 80 height 18
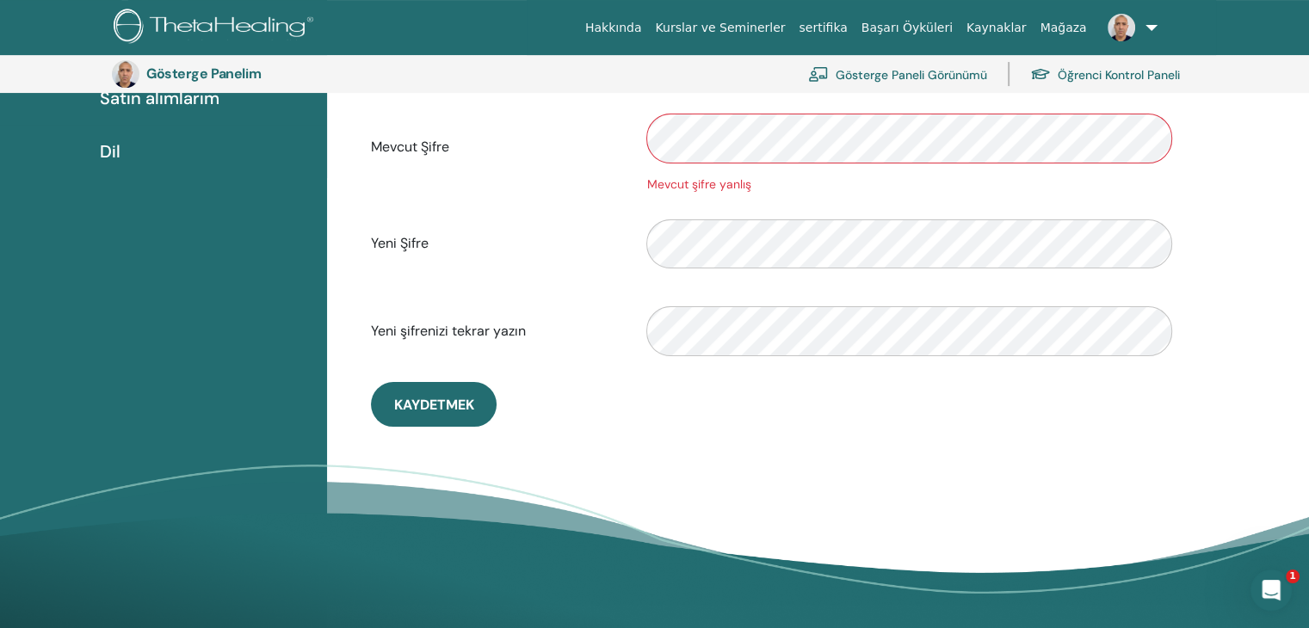
click at [455, 409] on font "Kaydetmek" at bounding box center [434, 405] width 80 height 18
click at [539, 138] on div "Mevcut Şifre Mevcut şifre yanlış" at bounding box center [771, 148] width 827 height 92
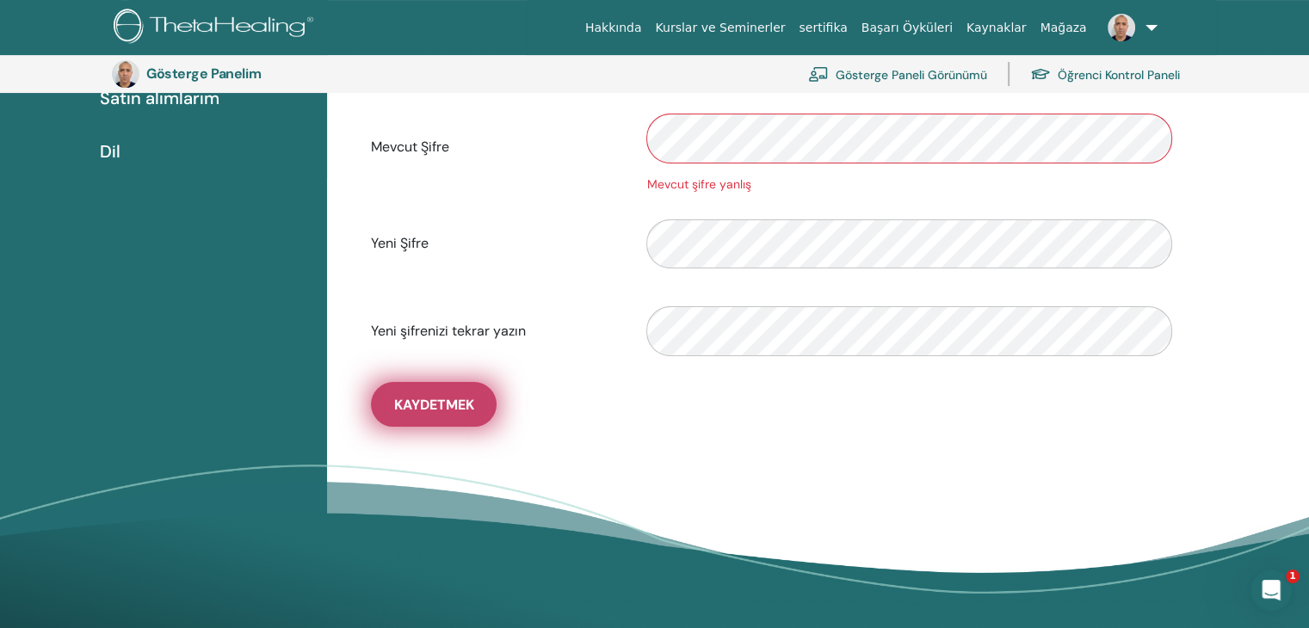
click at [446, 396] on font "Kaydetmek" at bounding box center [434, 405] width 80 height 18
click at [472, 397] on font "Kaydetmek" at bounding box center [434, 405] width 80 height 18
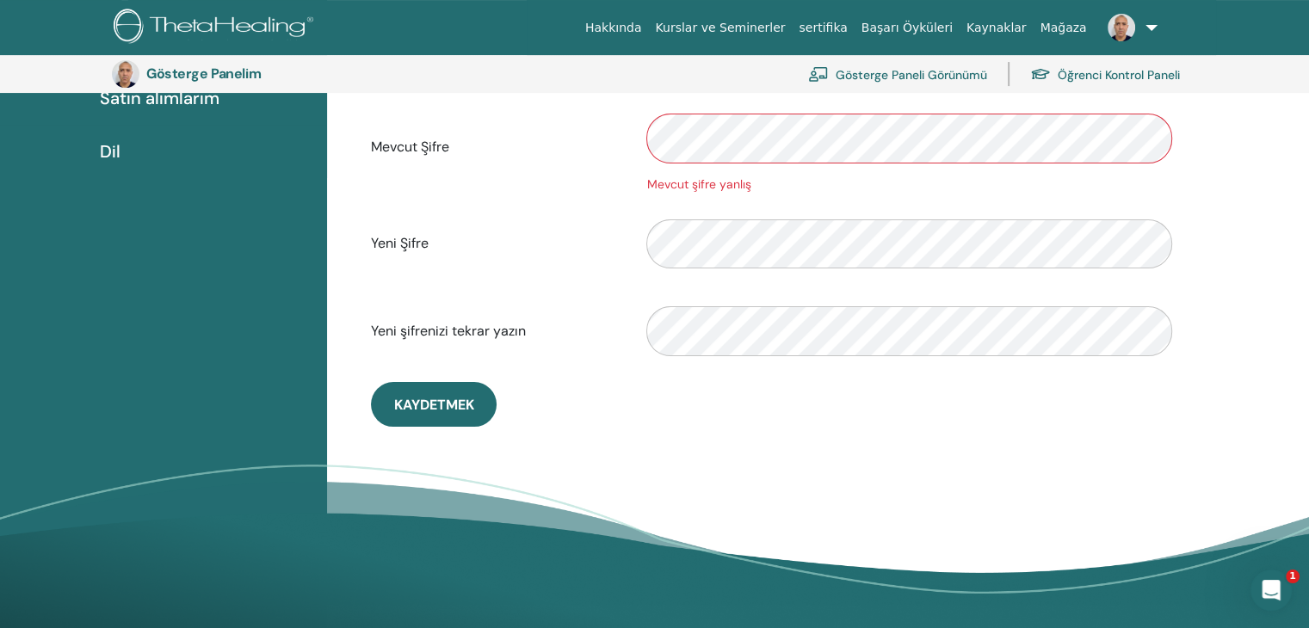
click at [548, 139] on div "Mevcut Şifre Mevcut şifre yanlış" at bounding box center [771, 148] width 827 height 92
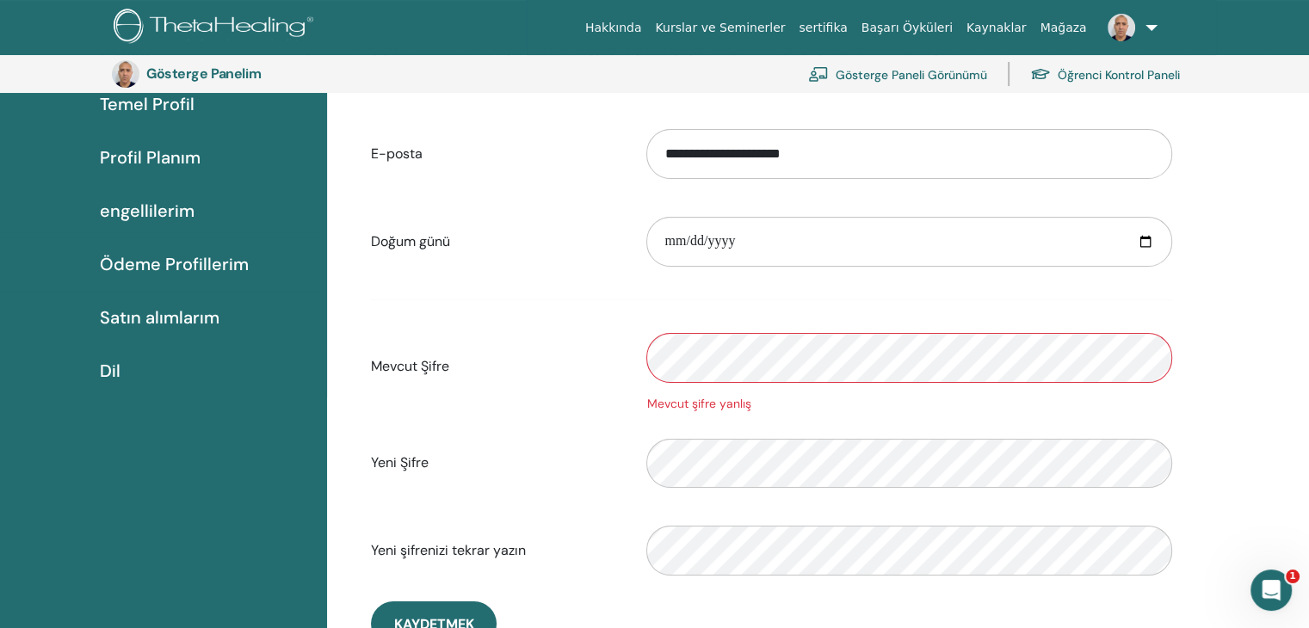
scroll to position [302, 0]
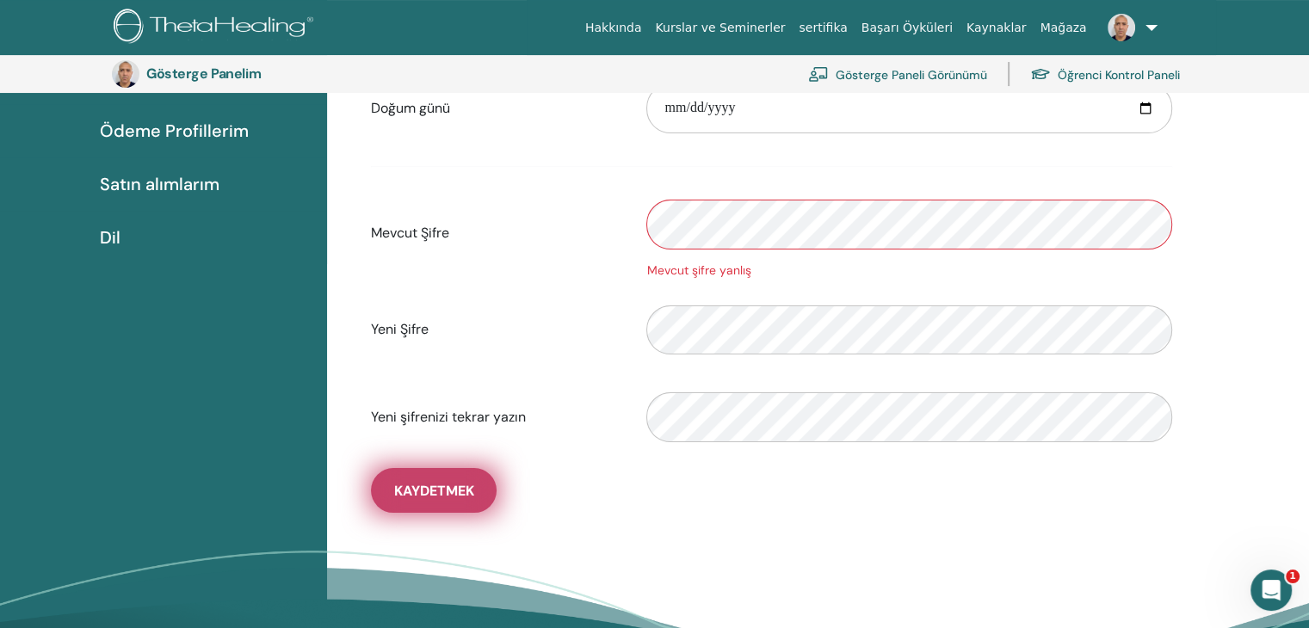
click at [443, 498] on font "Kaydetmek" at bounding box center [434, 491] width 80 height 18
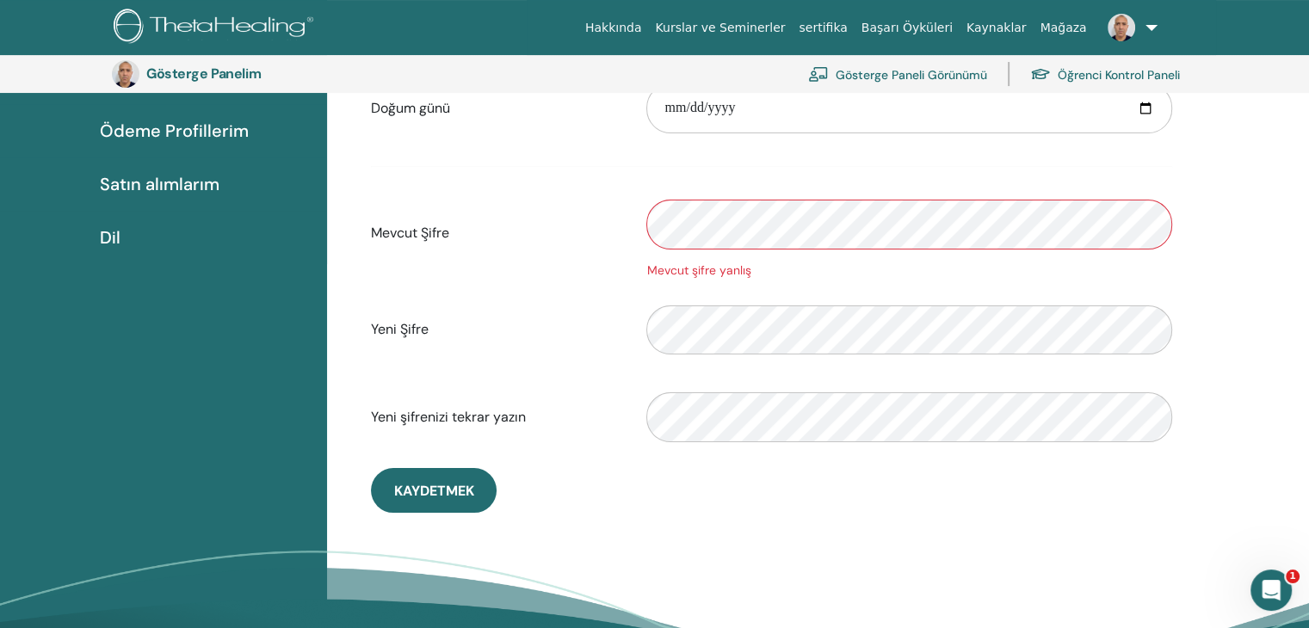
click at [412, 280] on form "**********" at bounding box center [771, 219] width 801 height 471
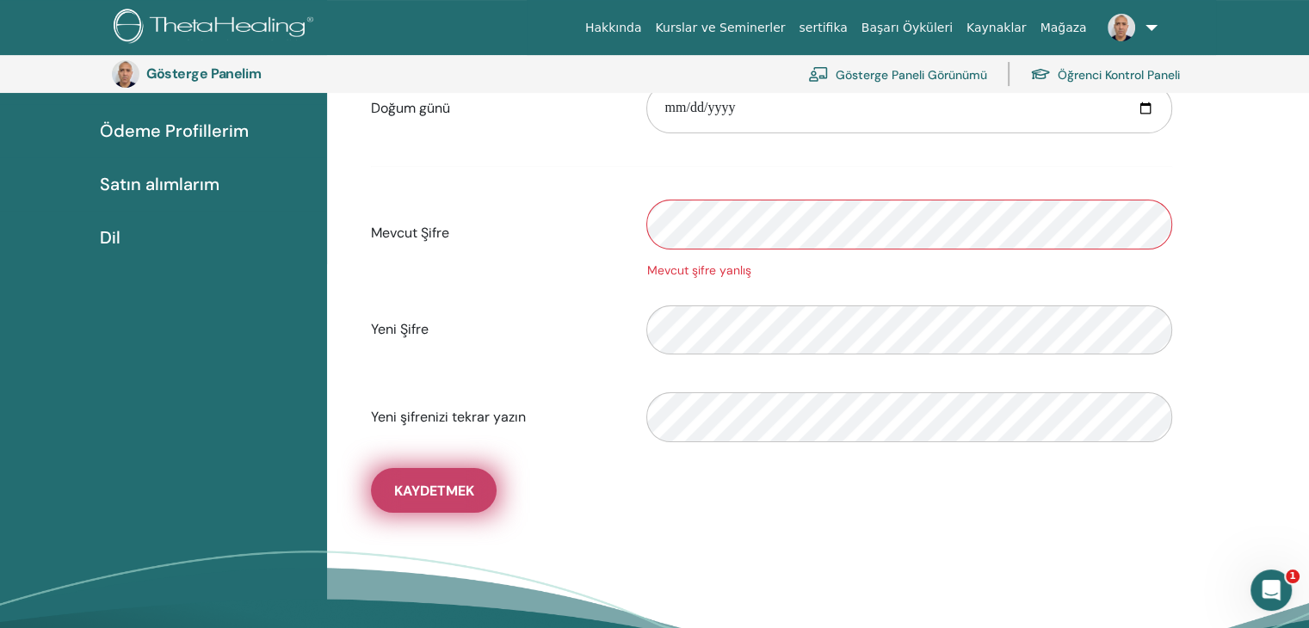
click at [447, 493] on font "Kaydetmek" at bounding box center [434, 491] width 80 height 18
click at [472, 473] on button "Kaydetmek" at bounding box center [434, 490] width 126 height 45
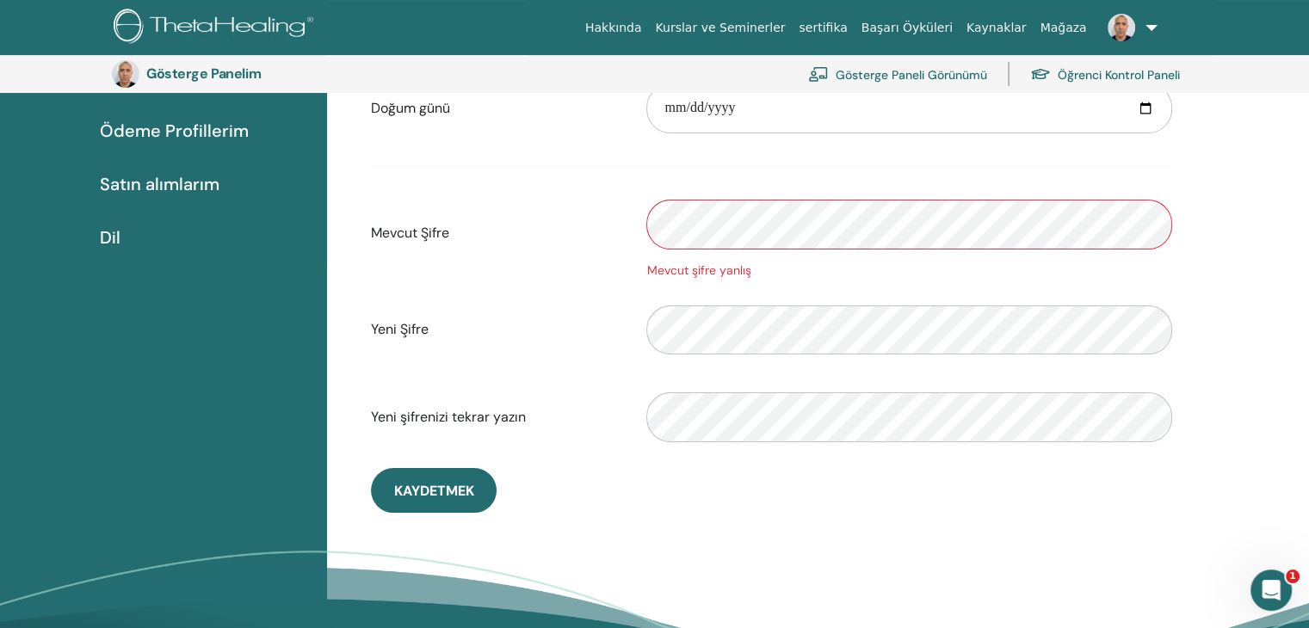
click at [433, 238] on div "Mevcut Şifre Mevcut şifre yanlış" at bounding box center [771, 234] width 827 height 92
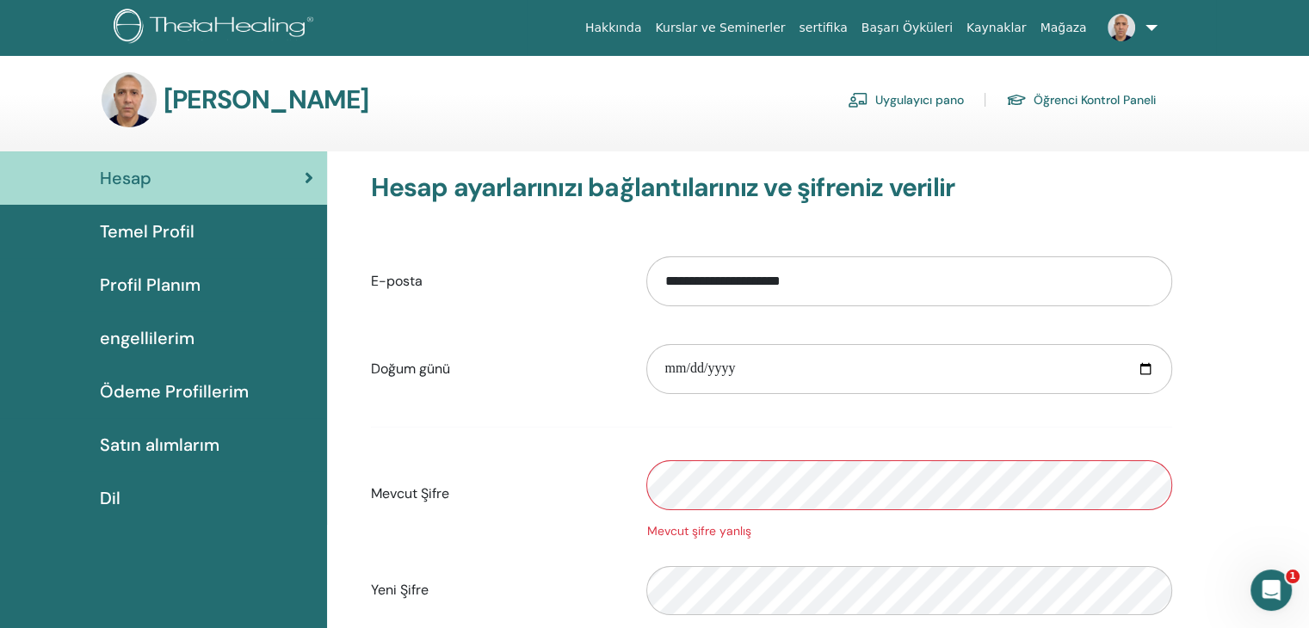
scroll to position [0, 0]
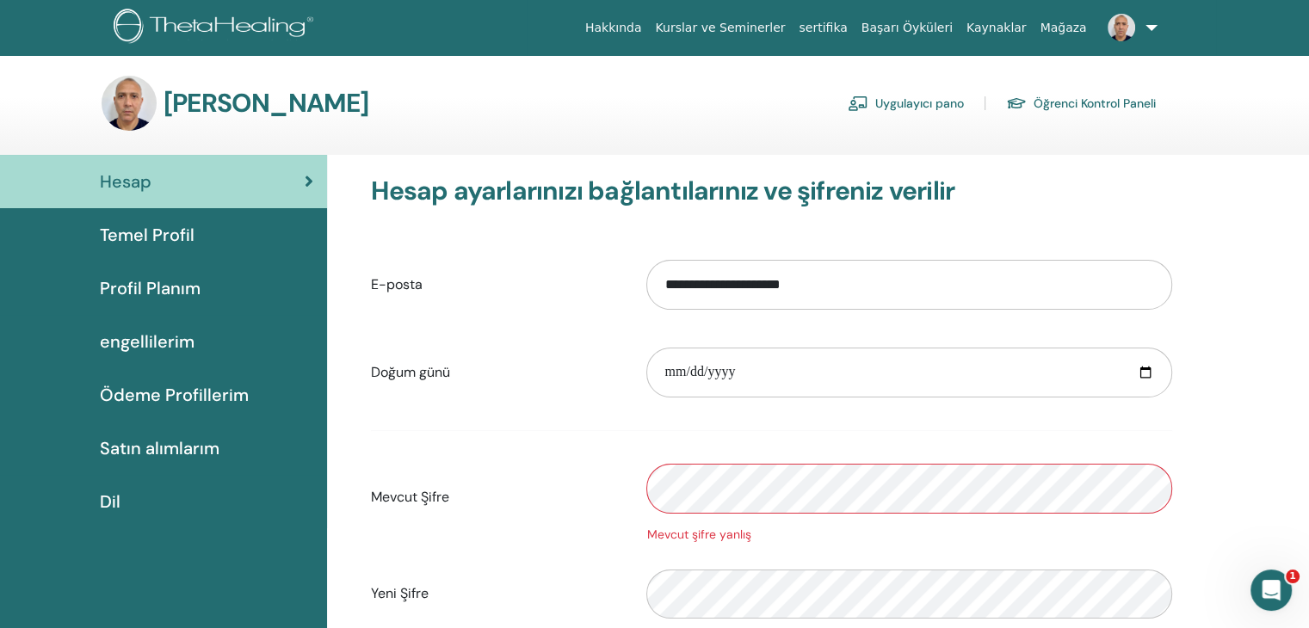
click at [164, 221] on link "Temel Profil" at bounding box center [163, 234] width 327 height 53
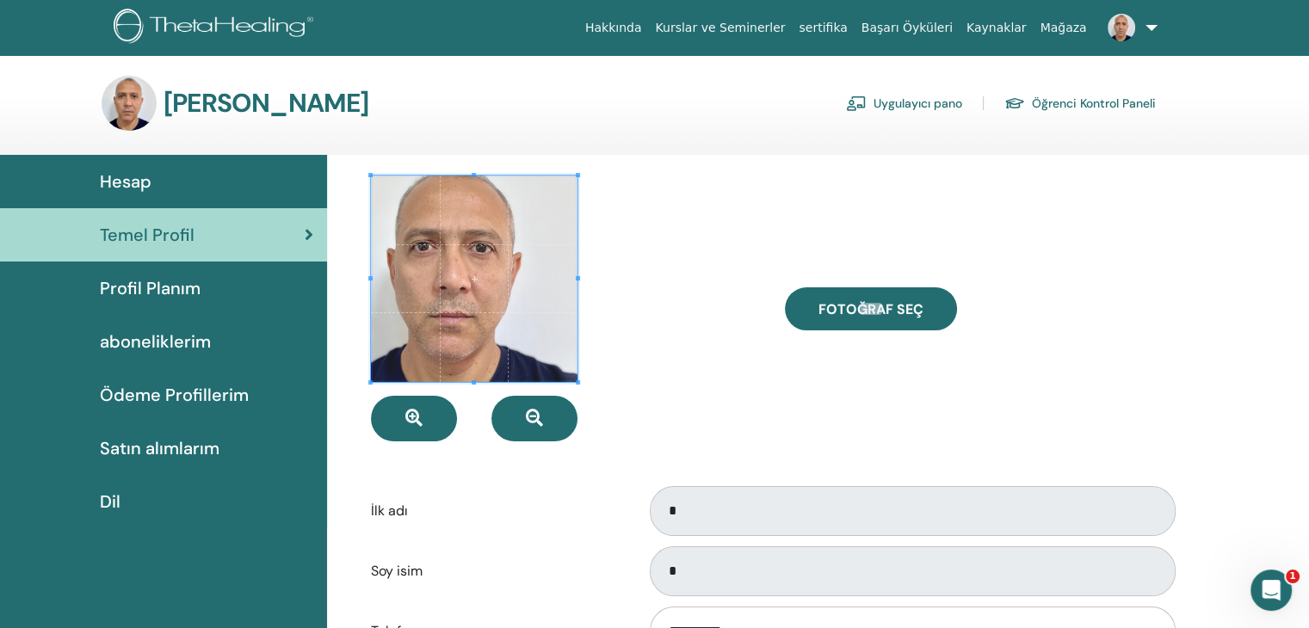
click at [1068, 108] on link "Öğrenci Kontrol Paneli" at bounding box center [1081, 104] width 152 height 28
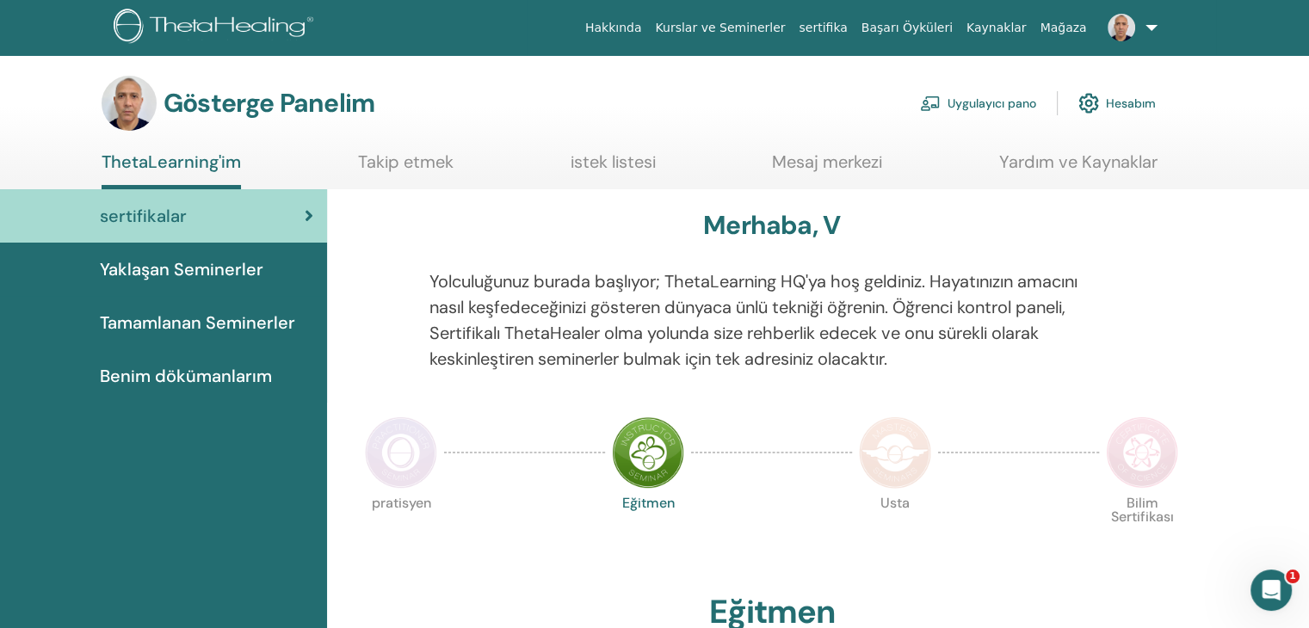
click at [1123, 100] on font "Hesabım" at bounding box center [1131, 103] width 50 height 15
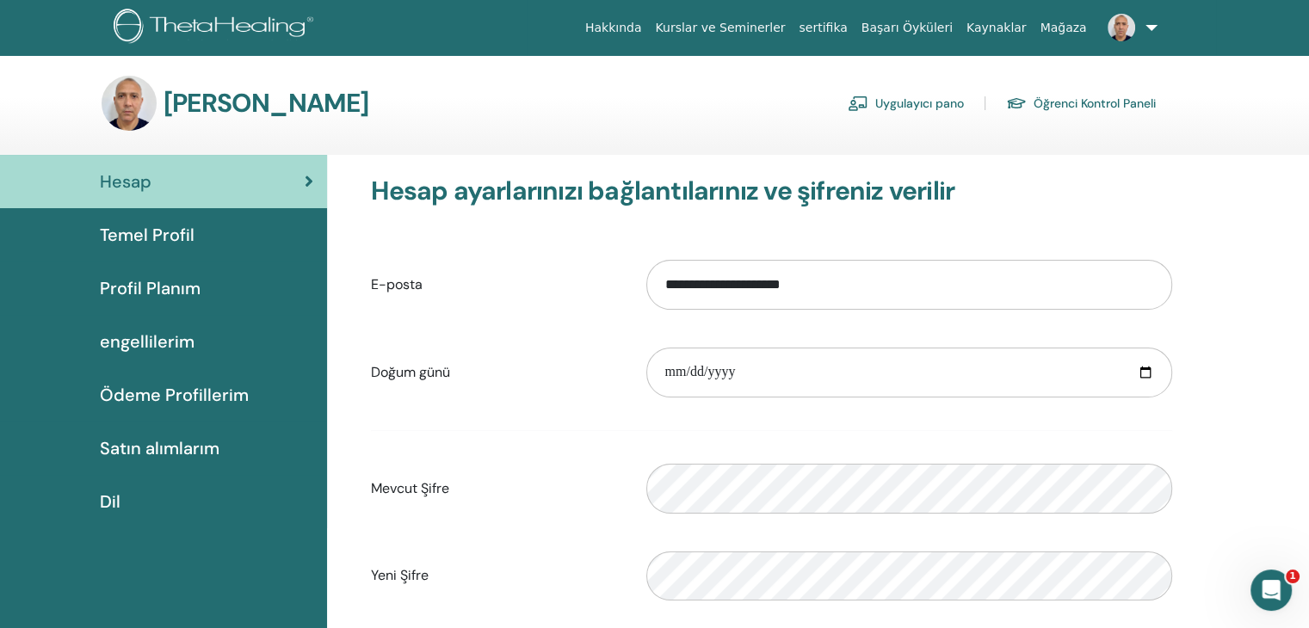
click at [175, 237] on font "Temel Profil" at bounding box center [147, 235] width 95 height 22
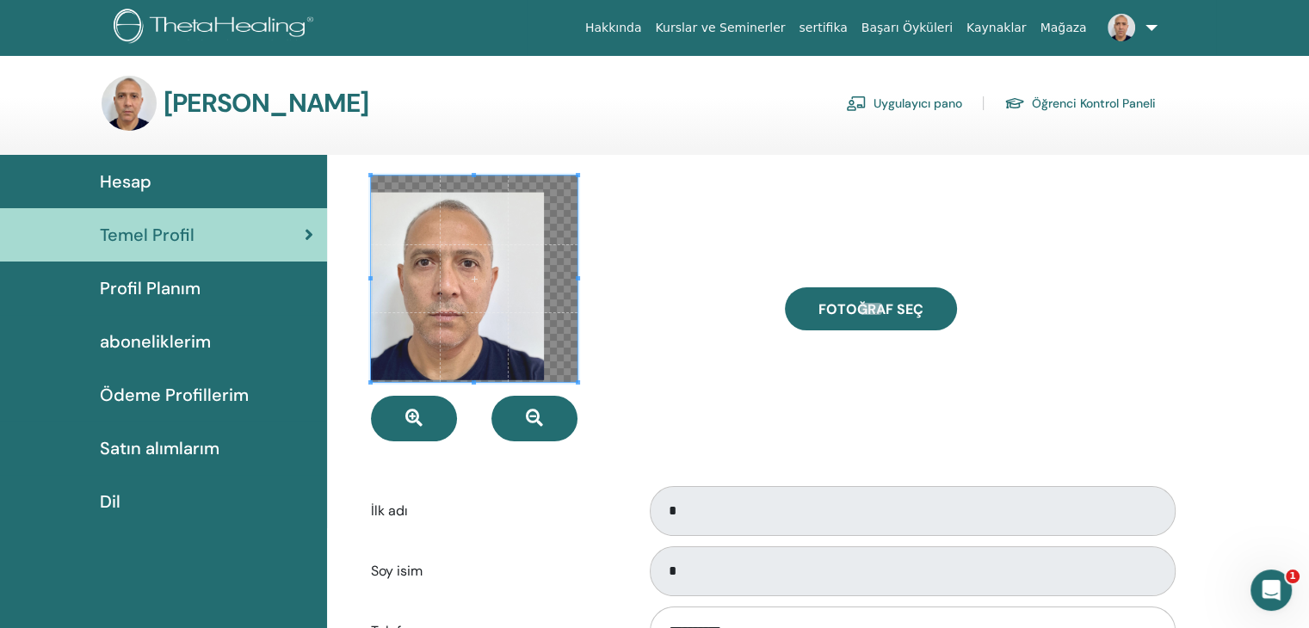
click at [696, 285] on div at bounding box center [564, 309] width 413 height 266
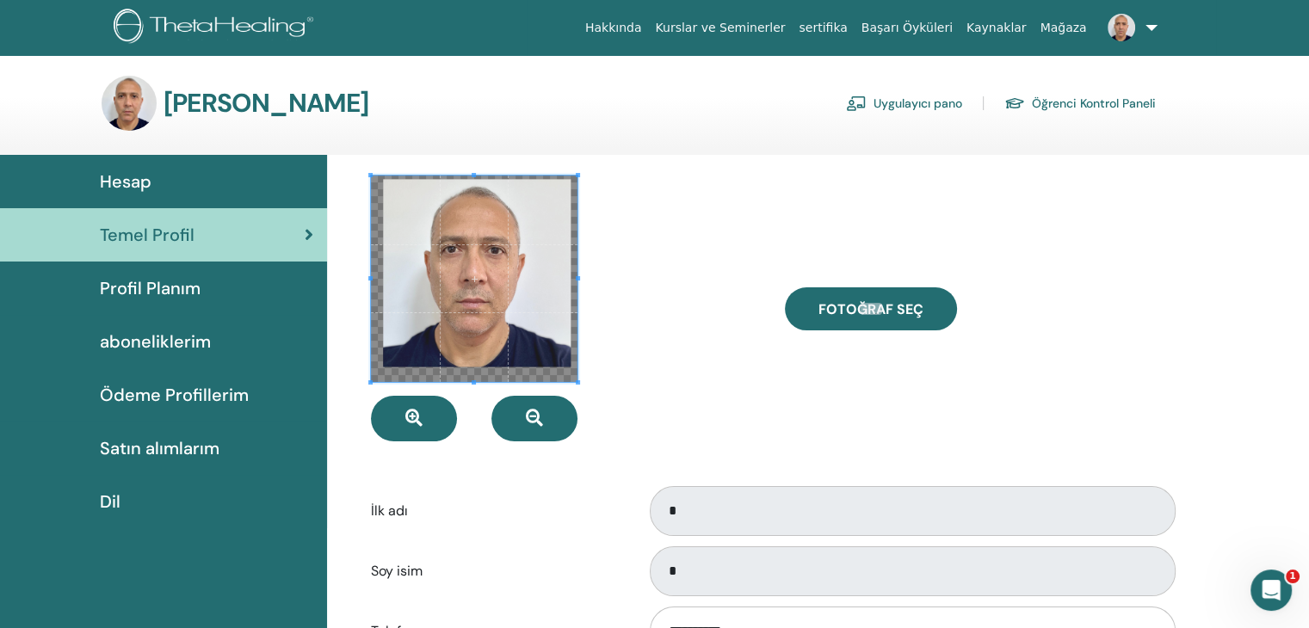
click at [487, 257] on span at bounding box center [474, 279] width 207 height 207
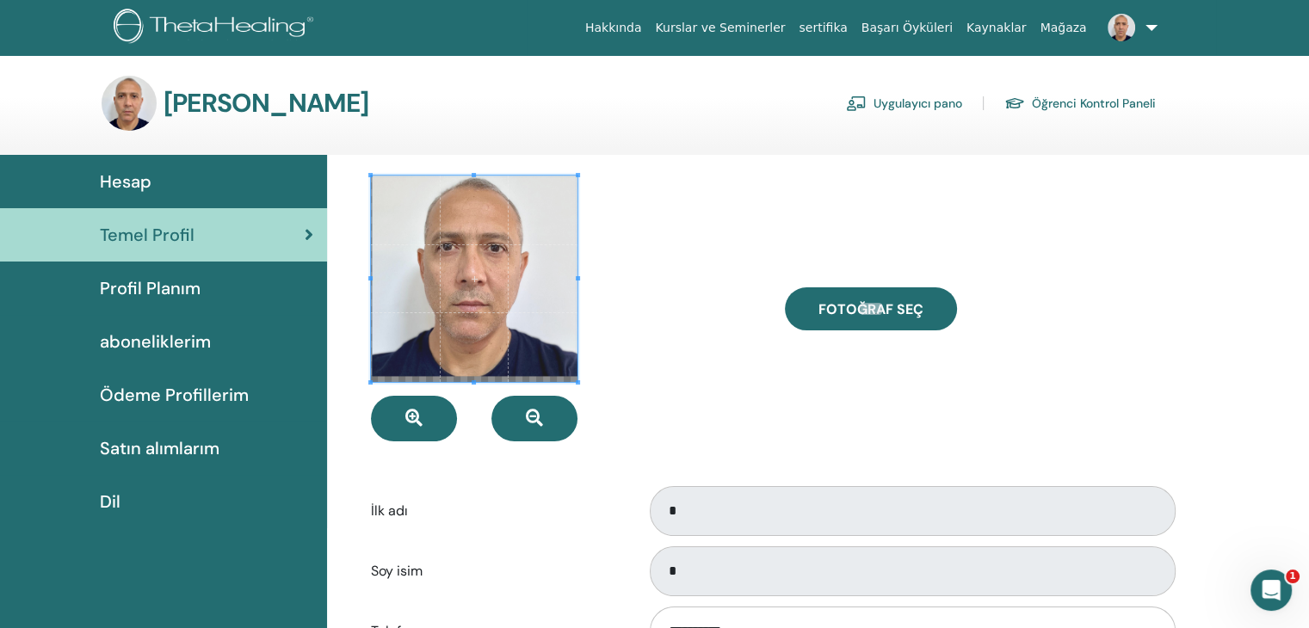
click at [689, 278] on div at bounding box center [564, 309] width 413 height 266
click at [187, 290] on span "Profil Planım" at bounding box center [150, 288] width 101 height 26
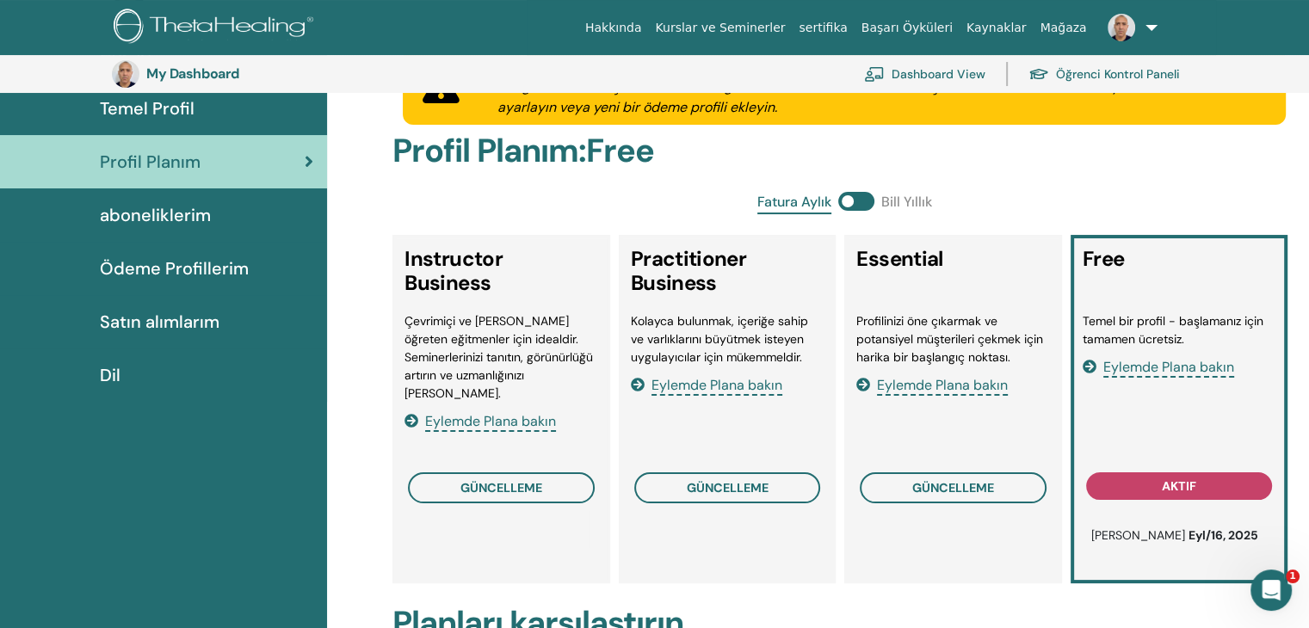
scroll to position [296, 0]
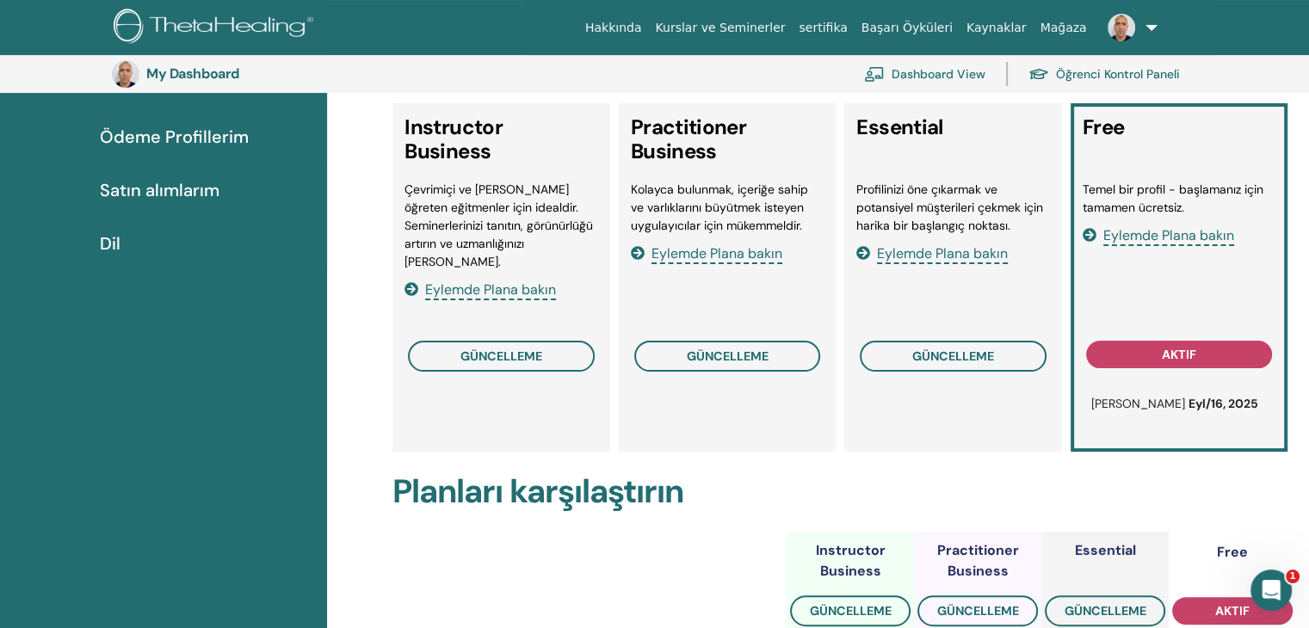
click at [220, 135] on span "Ödeme Profillerim" at bounding box center [174, 137] width 149 height 26
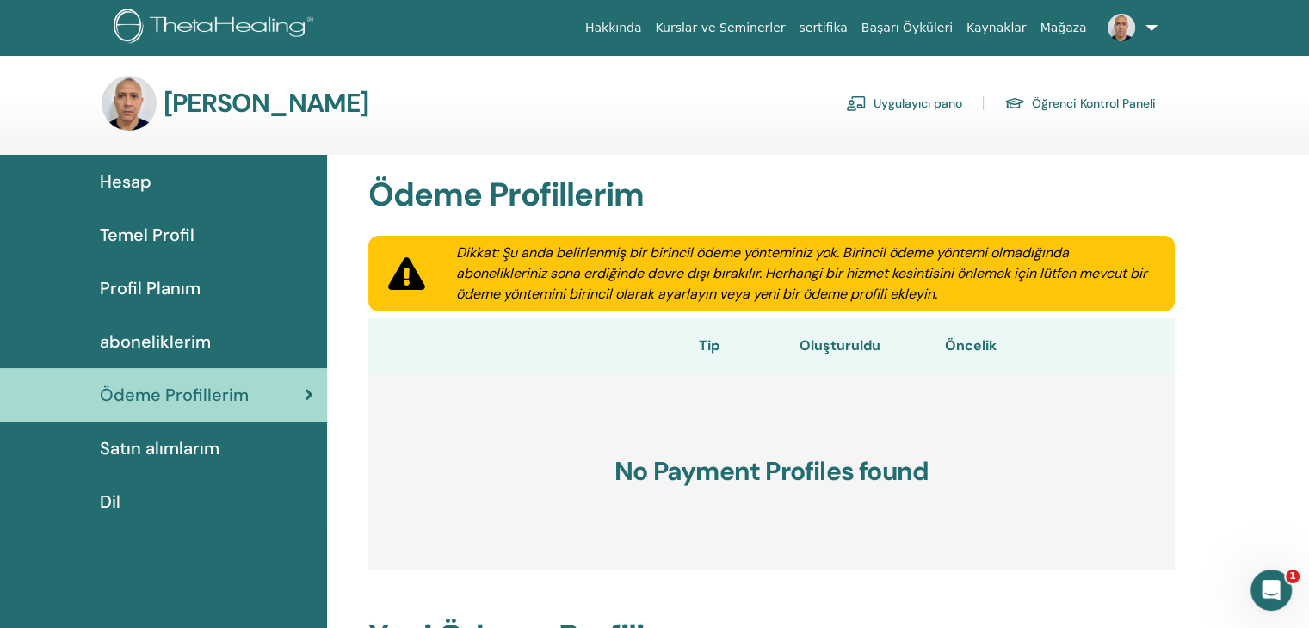
click at [1136, 25] on span at bounding box center [1121, 27] width 41 height 14
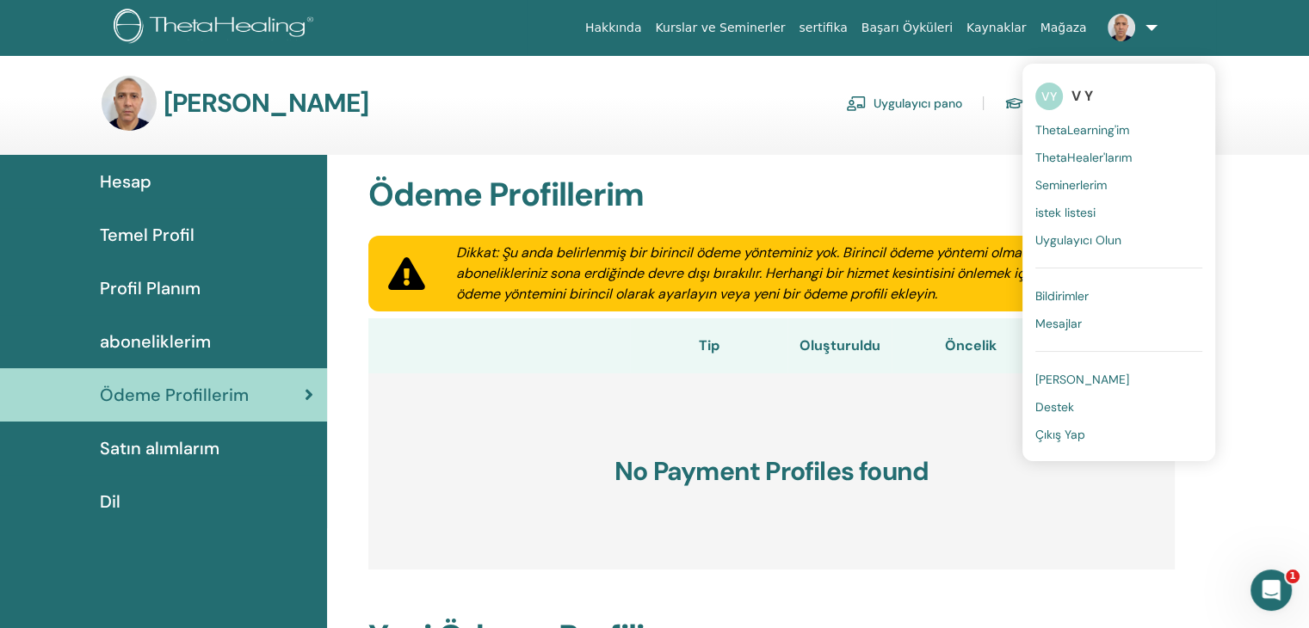
click at [1080, 98] on span "V Y" at bounding box center [1083, 96] width 22 height 18
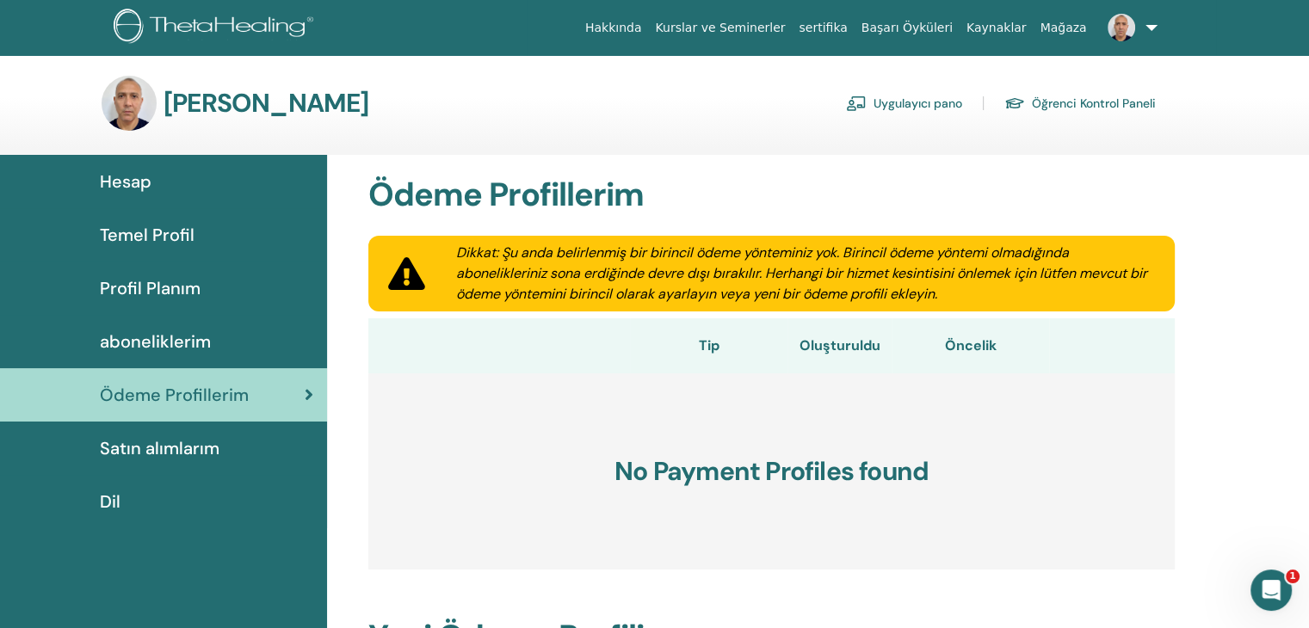
click at [1140, 36] on link at bounding box center [1129, 27] width 71 height 55
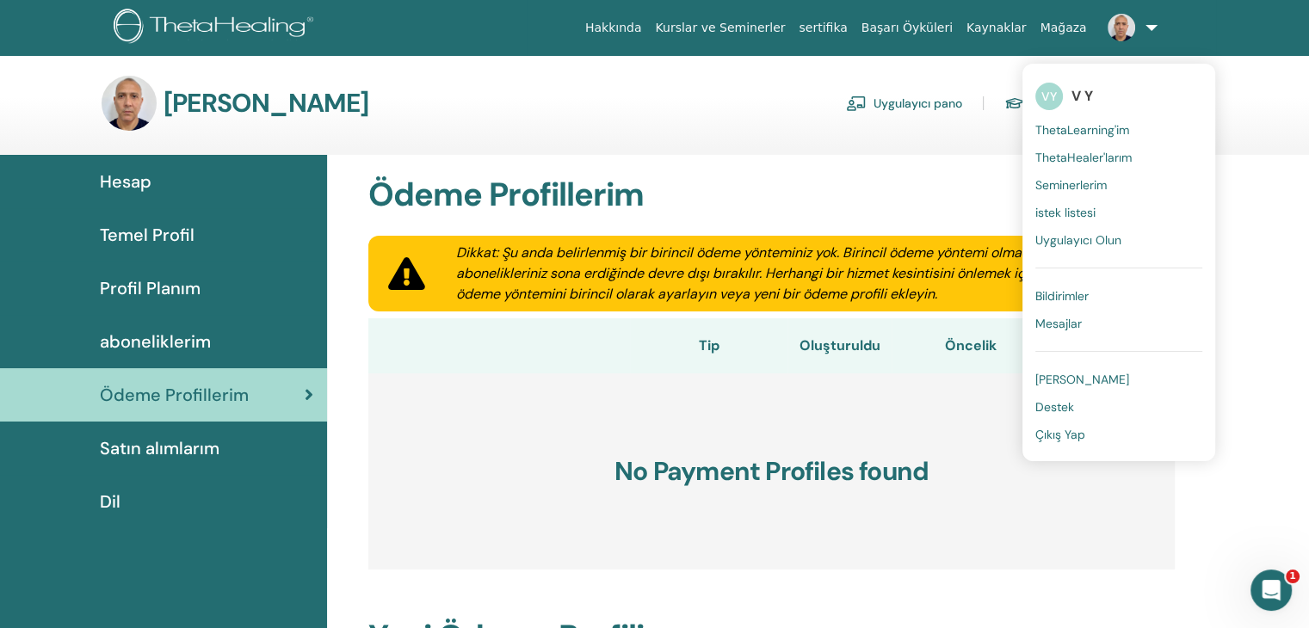
click at [1102, 187] on span "Seminerlerim" at bounding box center [1071, 184] width 71 height 15
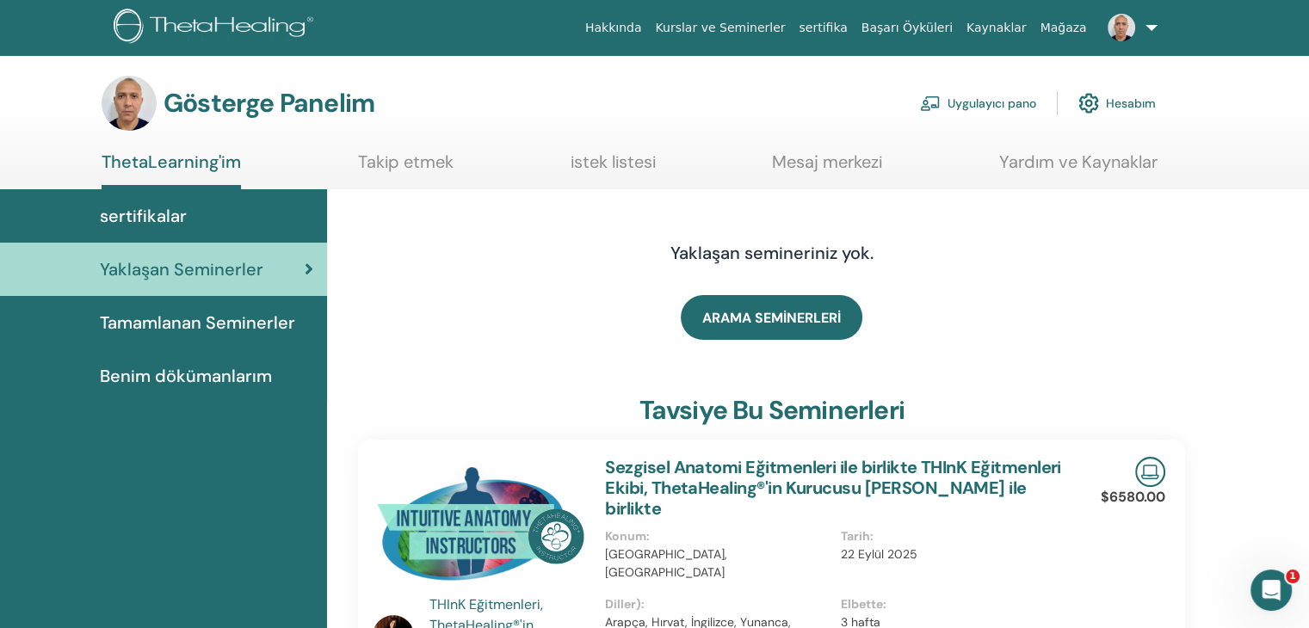
click at [1198, 110] on div "Gösterge Panelim Uygulayıcı pano Hesabım" at bounding box center [684, 103] width 1249 height 55
click at [1146, 92] on link "Hesabım" at bounding box center [1117, 103] width 77 height 38
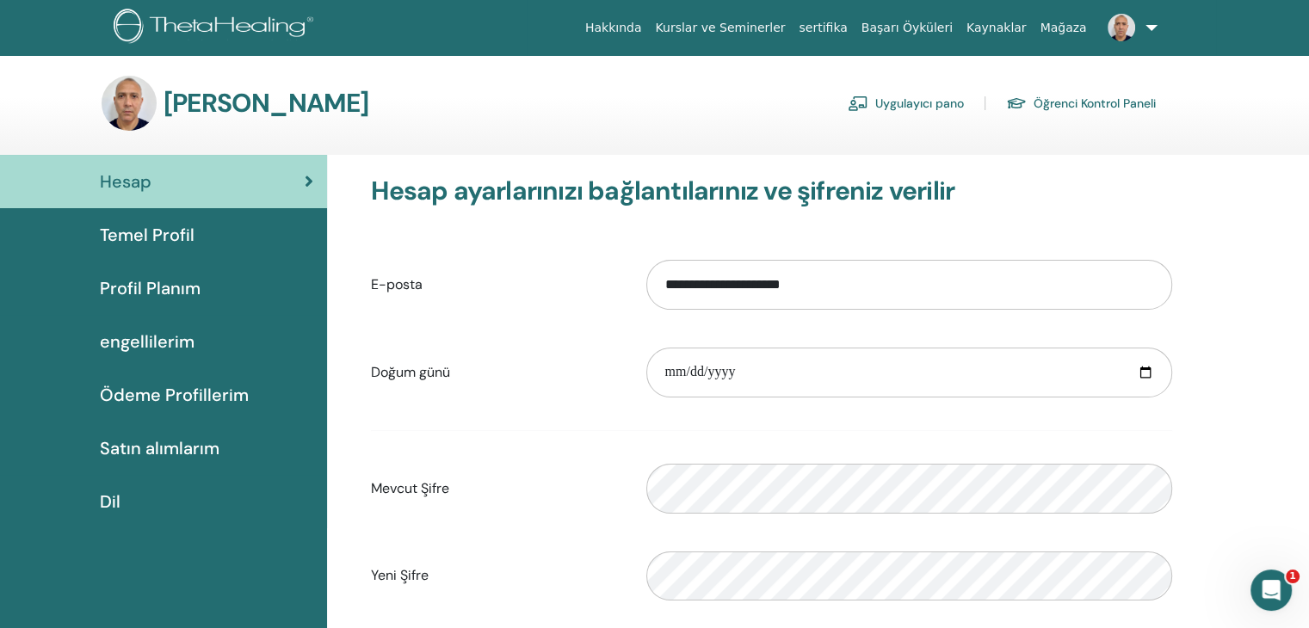
click at [163, 231] on font "Temel Profil" at bounding box center [147, 235] width 95 height 22
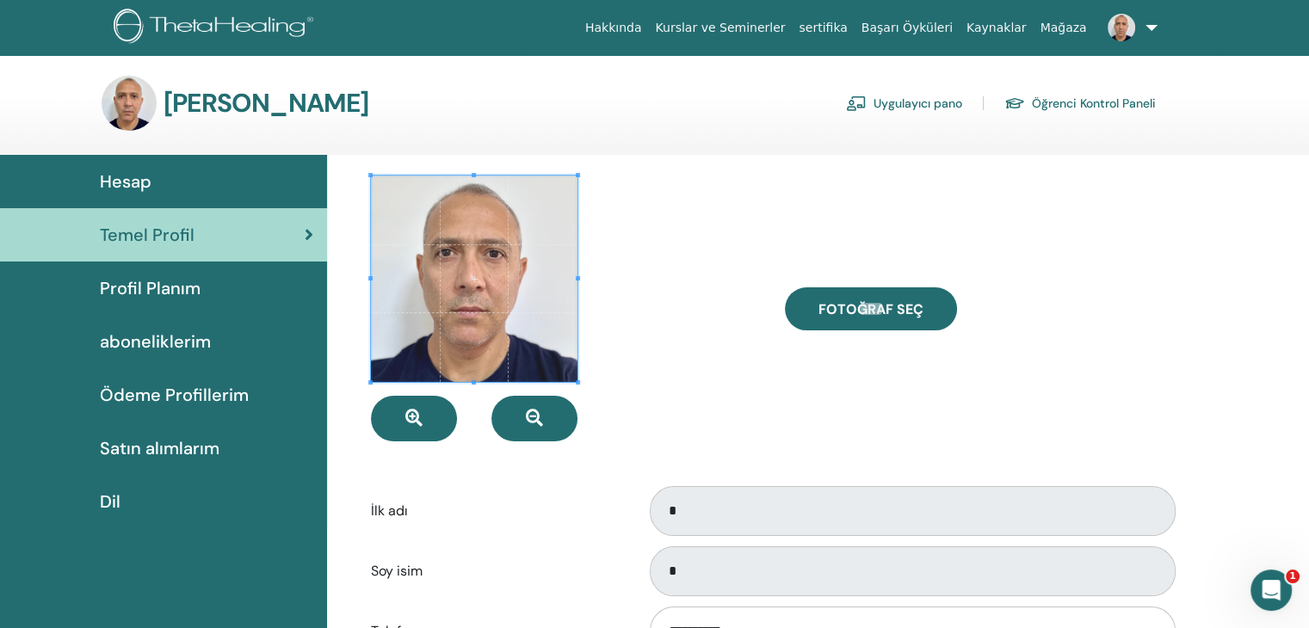
click at [769, 345] on div at bounding box center [564, 309] width 413 height 266
click at [167, 194] on div "Hesap" at bounding box center [164, 182] width 300 height 26
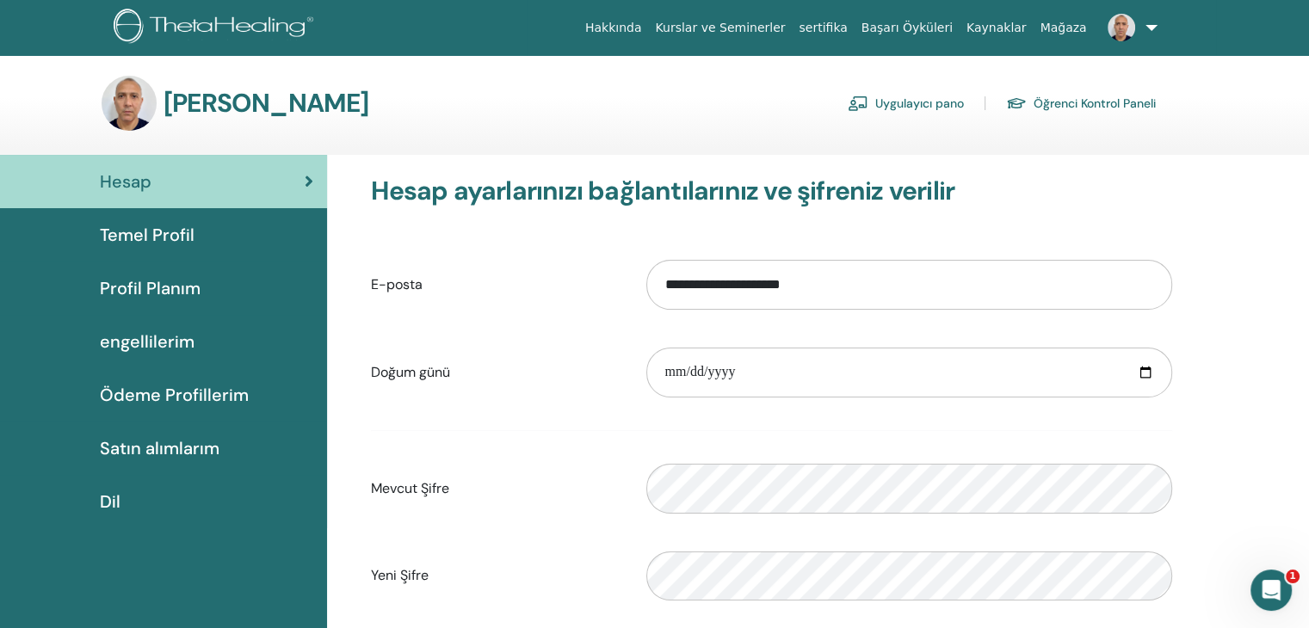
click at [642, 23] on font "Hakkında" at bounding box center [613, 28] width 57 height 14
